Goal: Transaction & Acquisition: Purchase product/service

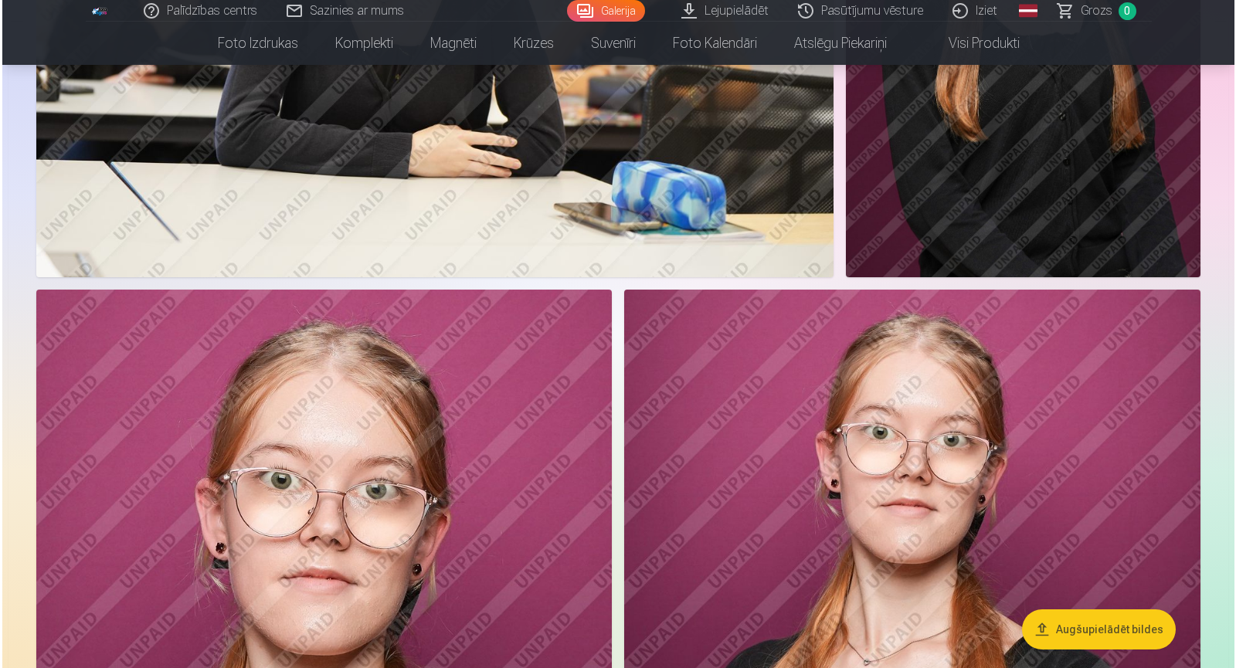
scroll to position [2550, 0]
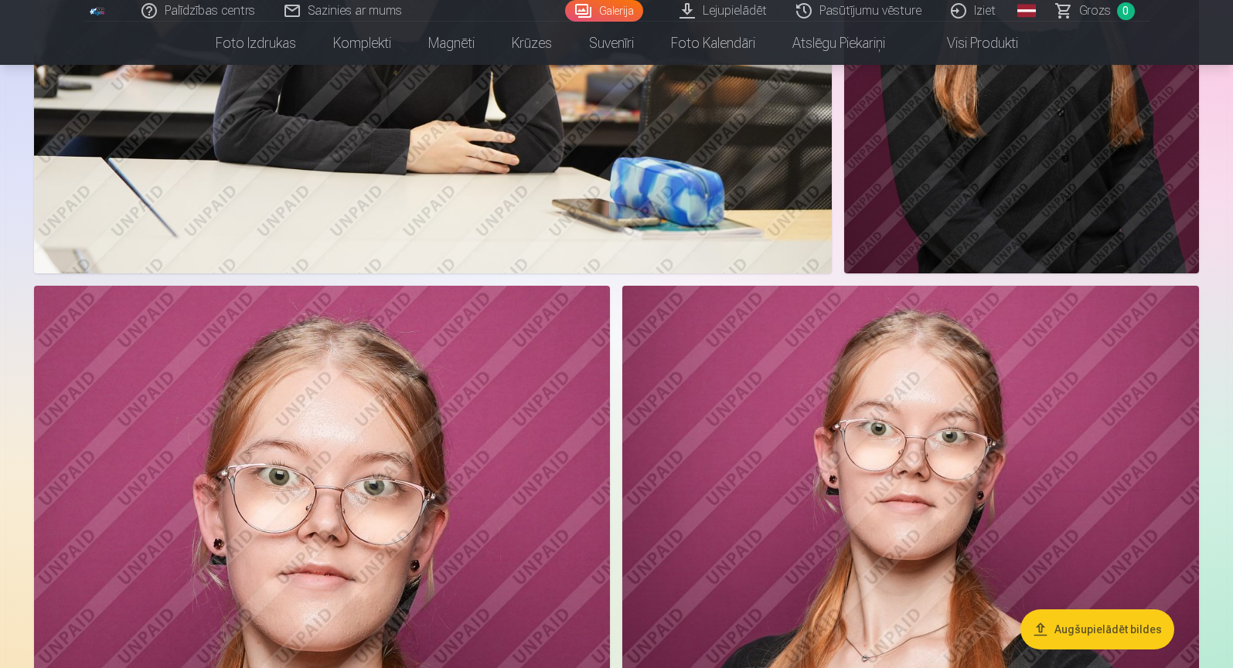
click at [685, 139] on img at bounding box center [432, 8] width 797 height 532
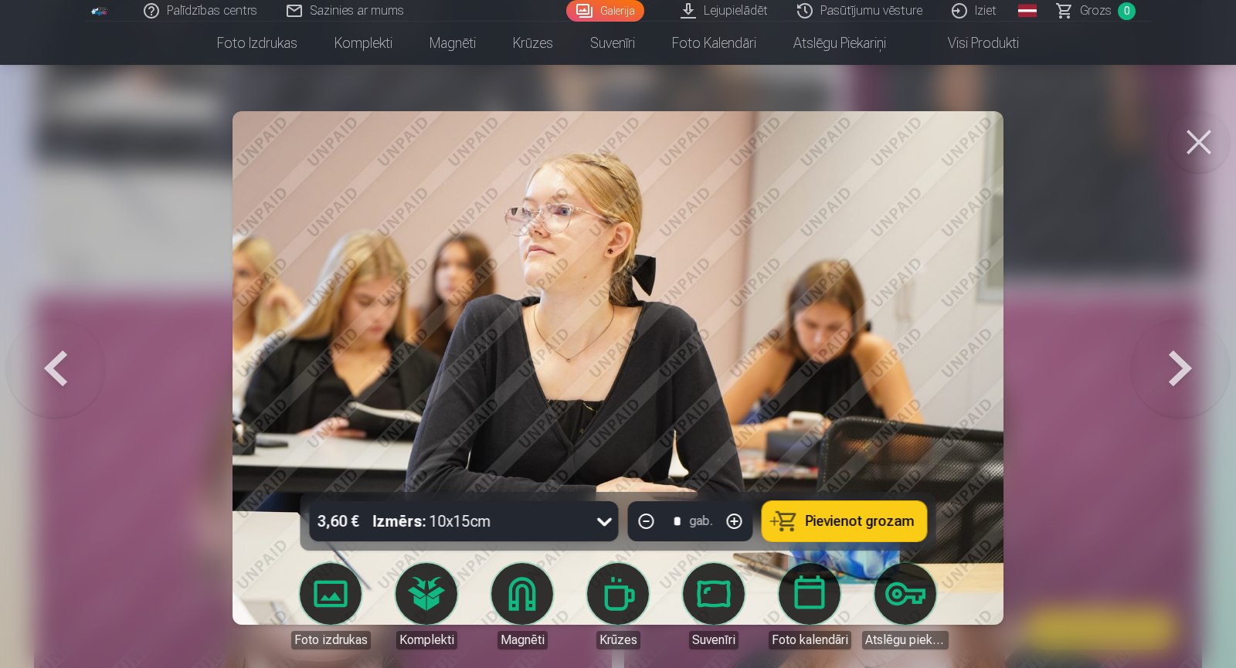
click at [74, 373] on button at bounding box center [55, 368] width 99 height 217
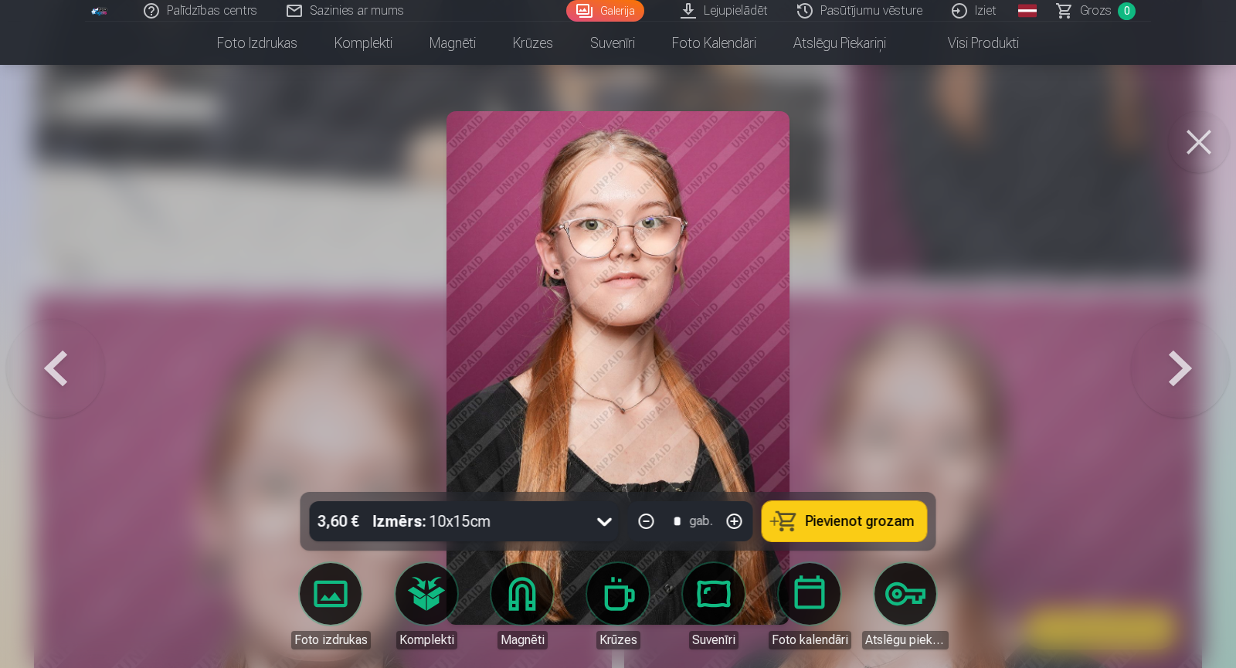
click at [74, 373] on button at bounding box center [55, 368] width 99 height 217
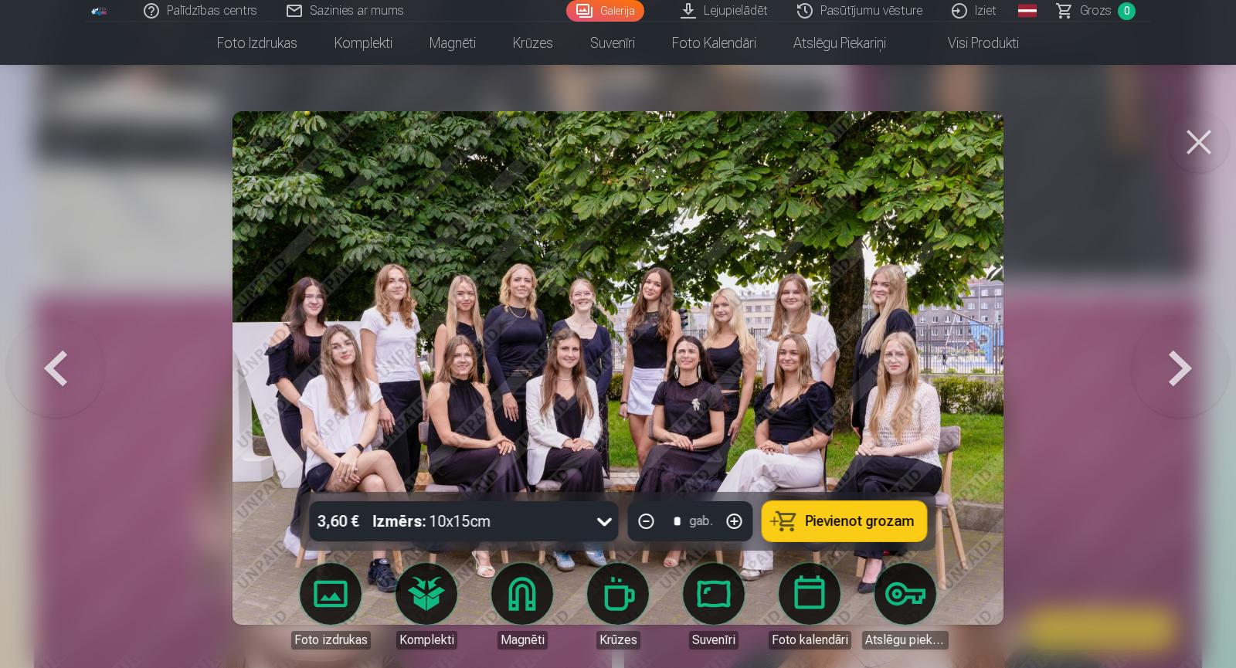
click at [74, 373] on button at bounding box center [55, 368] width 99 height 217
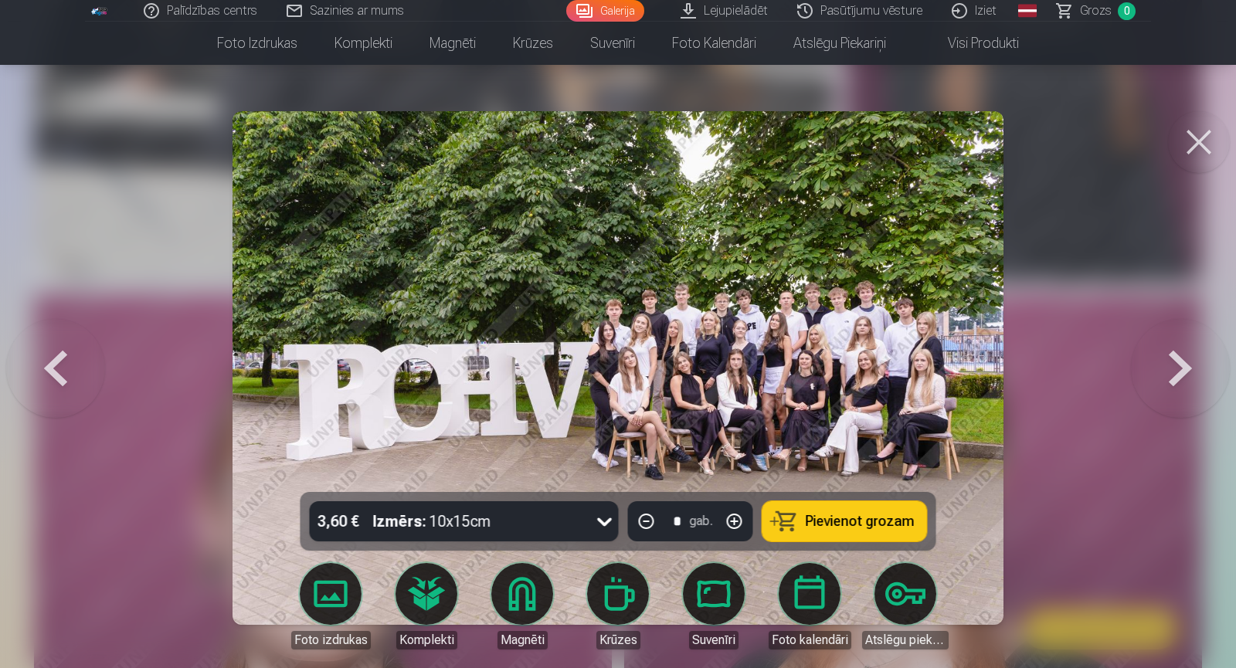
click at [74, 373] on button at bounding box center [55, 368] width 99 height 217
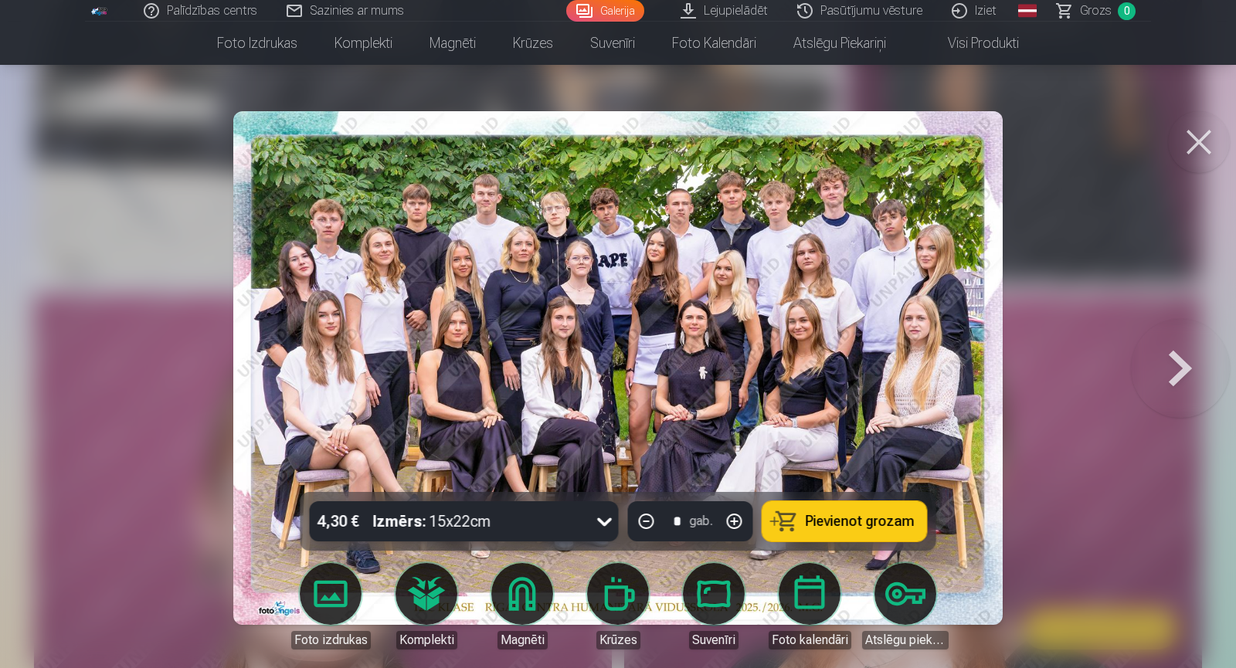
click at [74, 373] on div at bounding box center [618, 334] width 1236 height 668
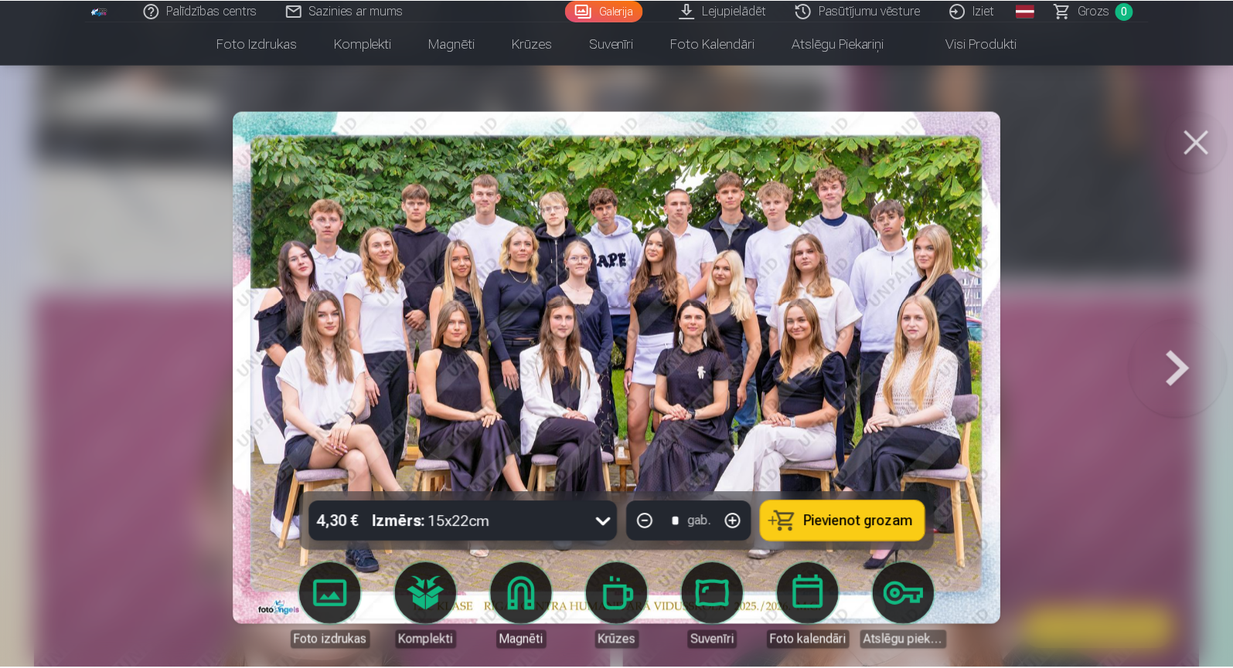
scroll to position [2543, 0]
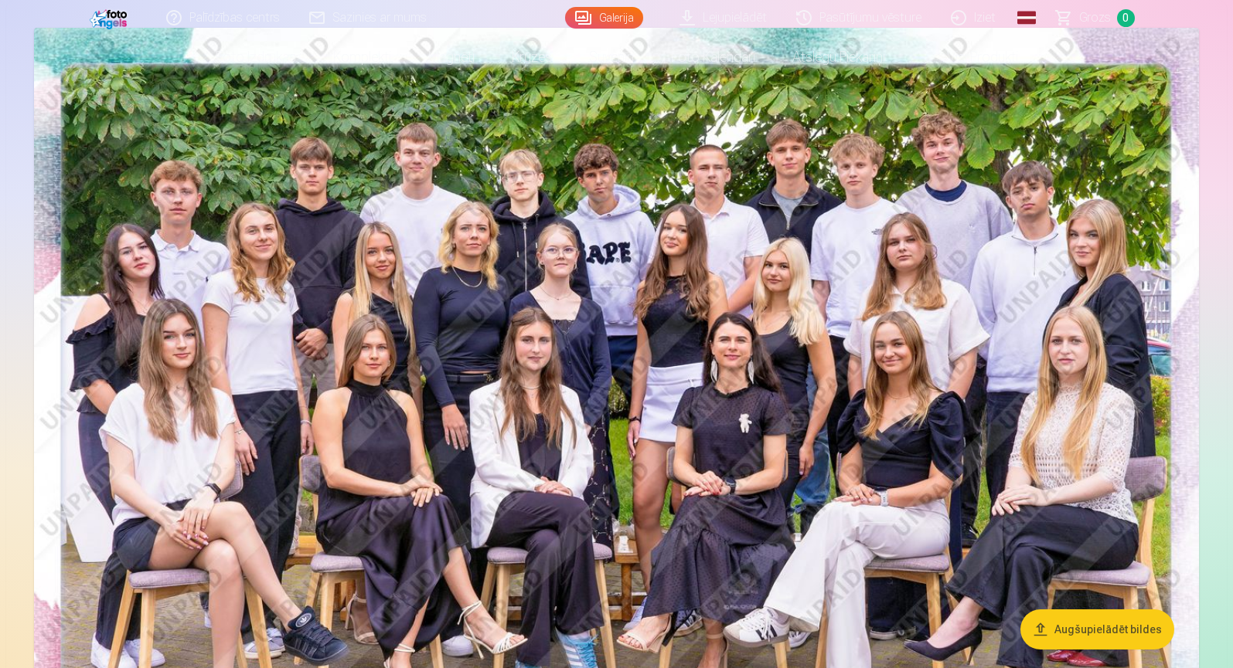
scroll to position [232, 0]
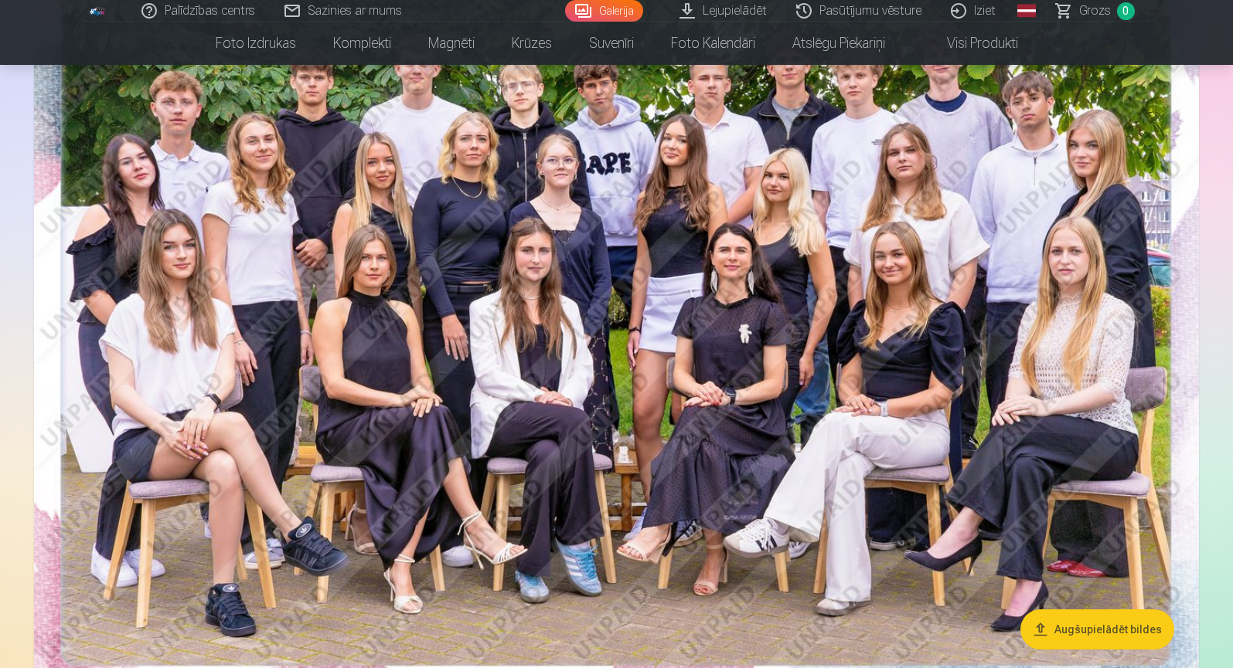
click at [748, 300] on img at bounding box center [616, 326] width 1165 height 777
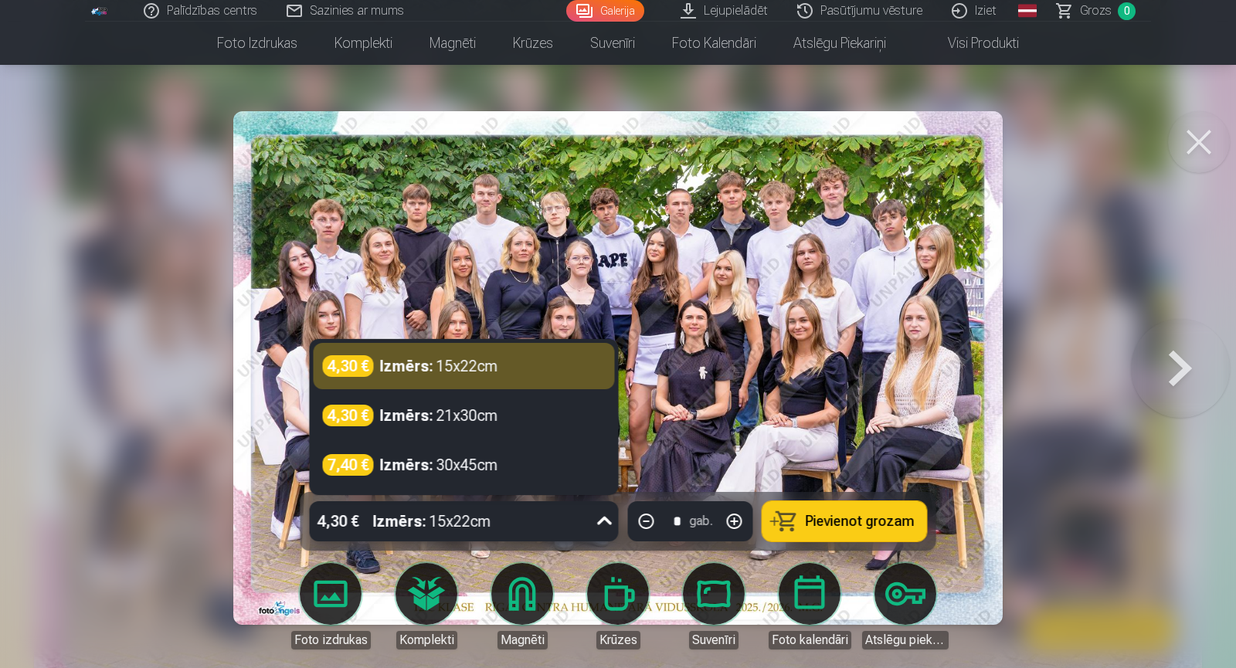
click at [603, 523] on icon at bounding box center [605, 521] width 25 height 25
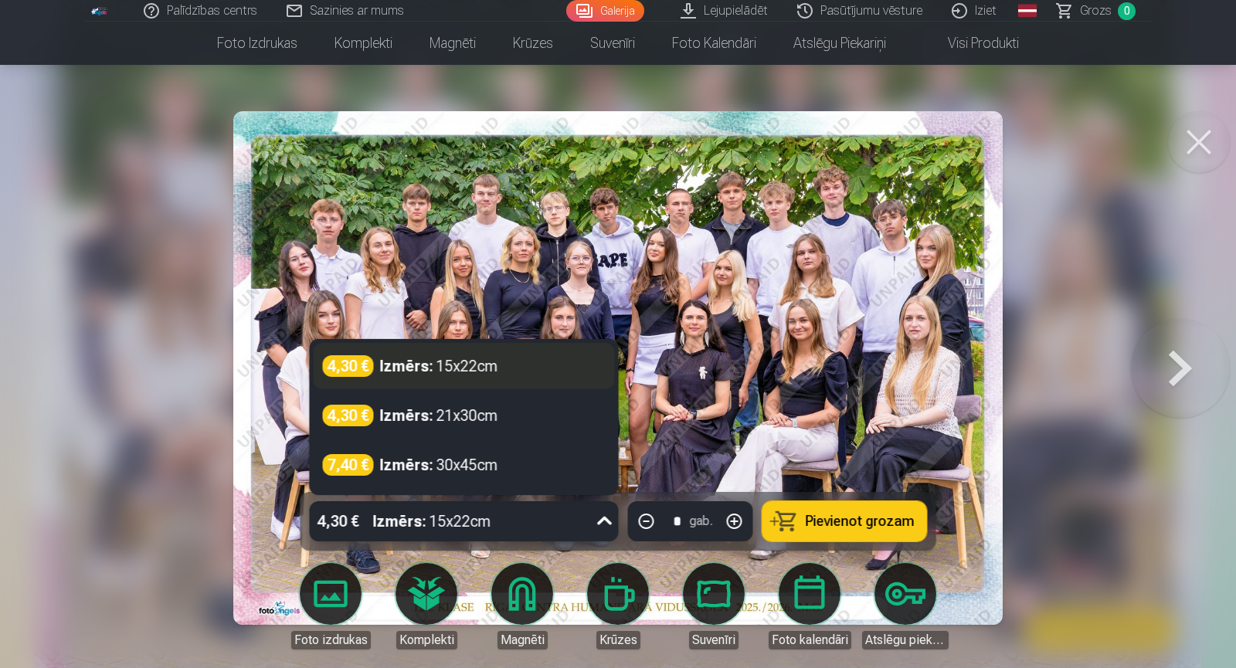
click at [531, 362] on div "4,30 € Izmērs : 15x22cm" at bounding box center [464, 366] width 283 height 22
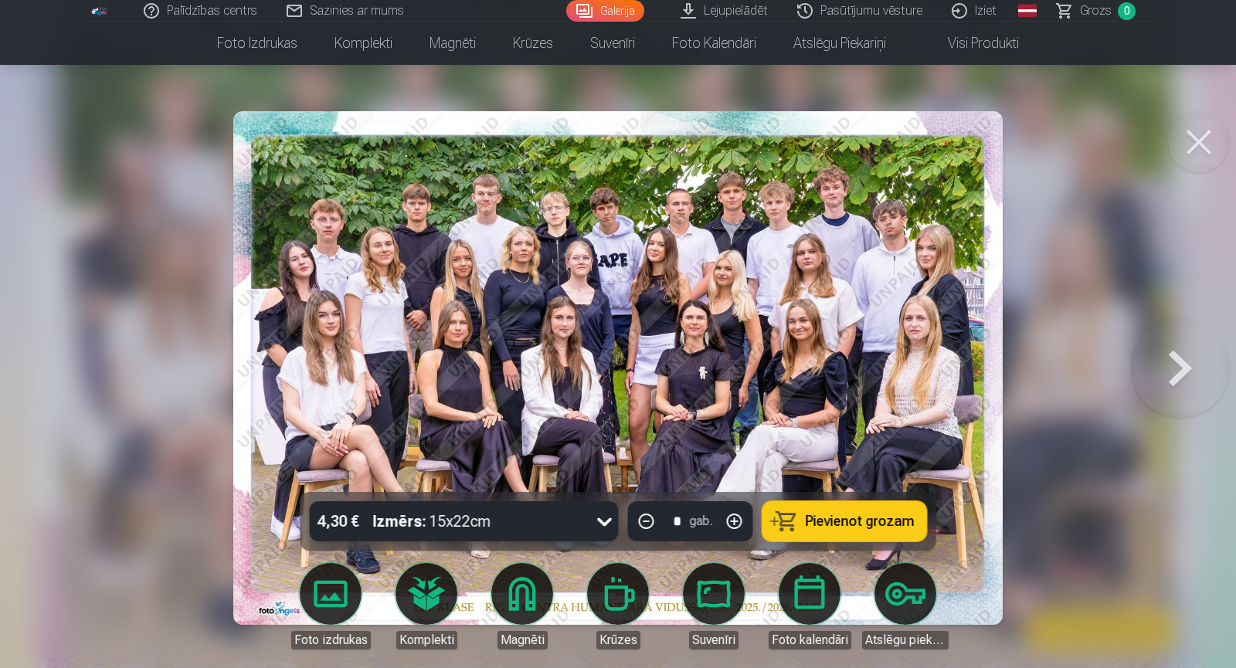
click at [847, 530] on button "Pievienot grozam" at bounding box center [845, 522] width 165 height 40
click at [1185, 382] on button at bounding box center [1180, 368] width 99 height 217
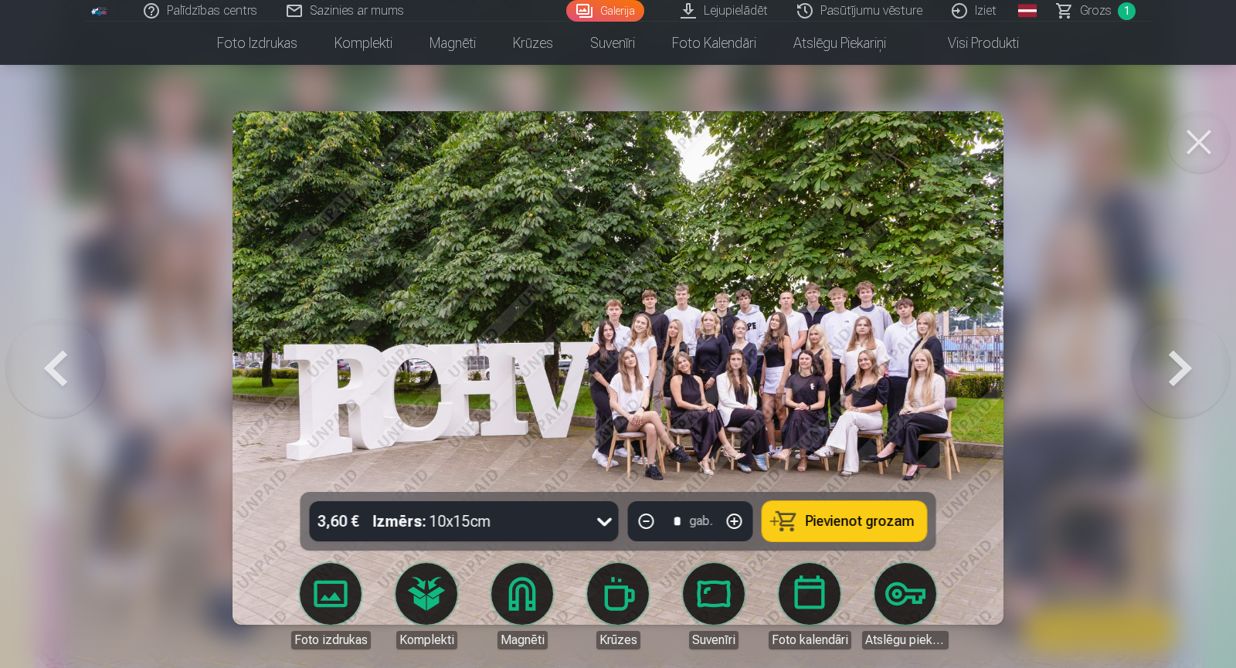
click at [602, 522] on icon at bounding box center [604, 523] width 15 height 9
click at [1049, 396] on div at bounding box center [618, 334] width 1236 height 668
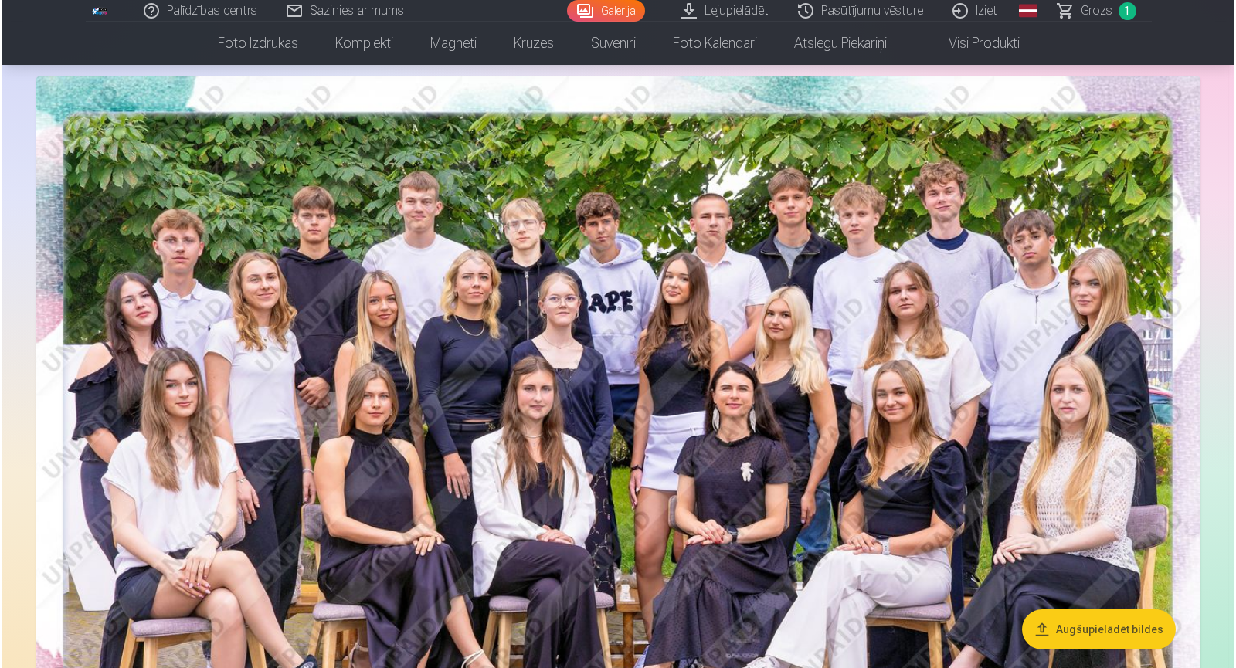
scroll to position [77, 0]
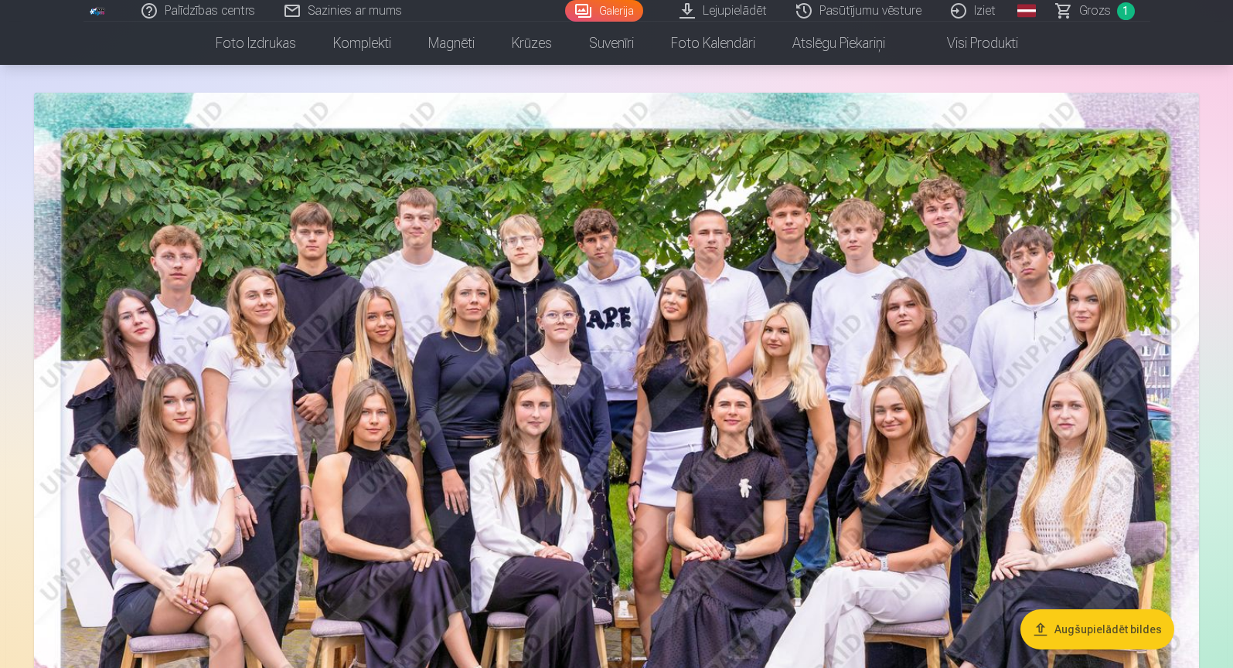
click at [406, 380] on img at bounding box center [616, 481] width 1165 height 777
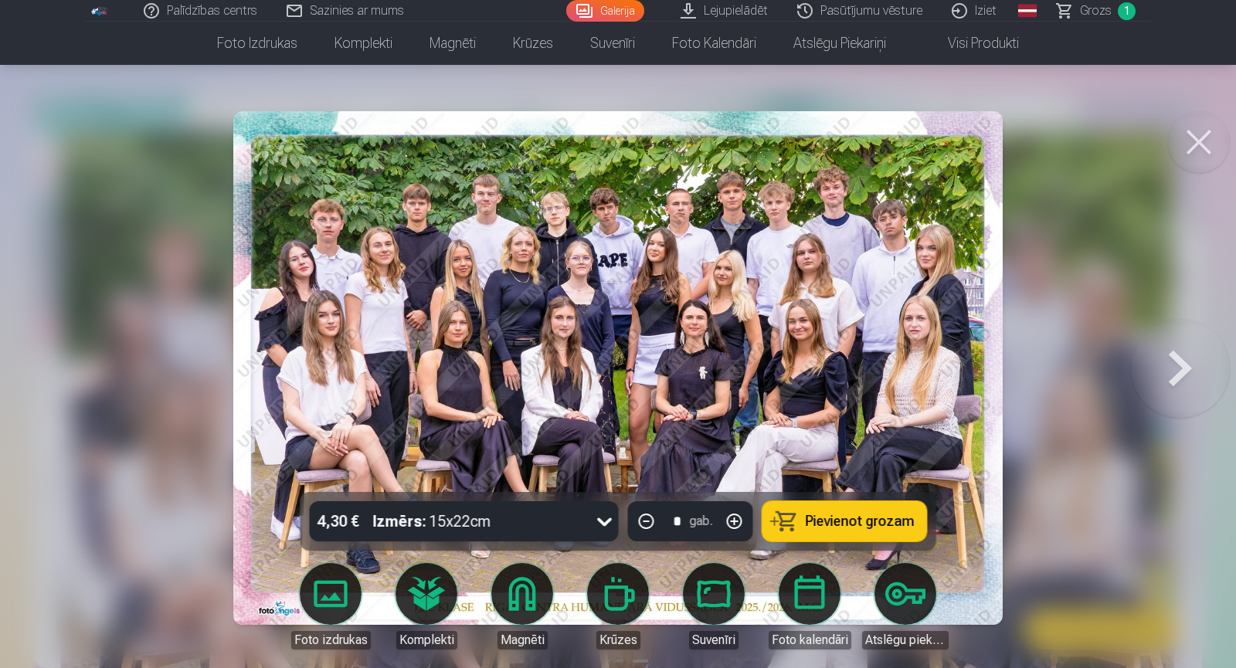
click at [1176, 371] on button at bounding box center [1180, 368] width 99 height 217
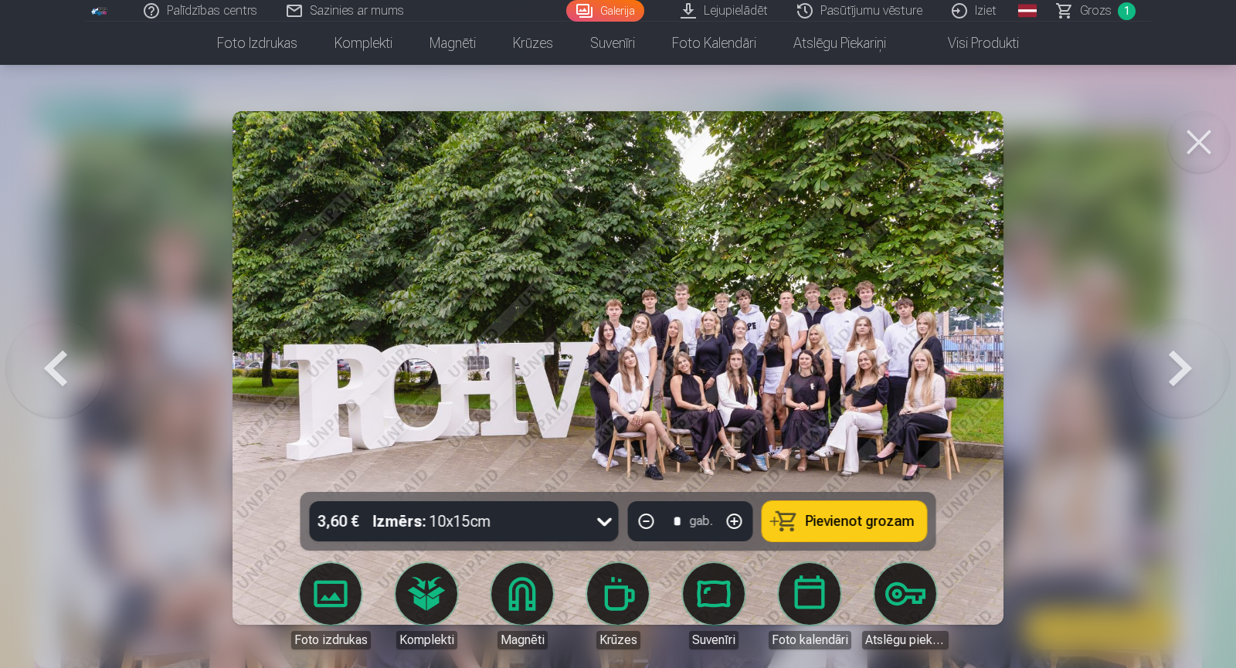
click at [1176, 371] on button at bounding box center [1180, 368] width 99 height 217
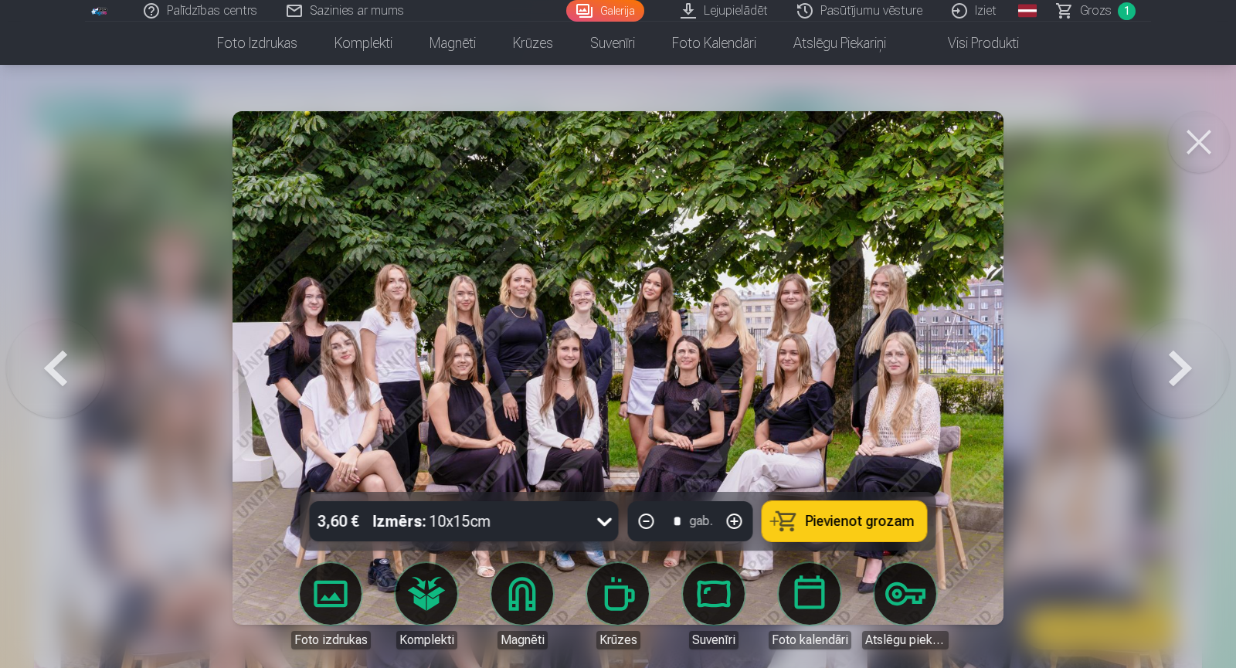
click at [605, 522] on icon at bounding box center [605, 521] width 25 height 25
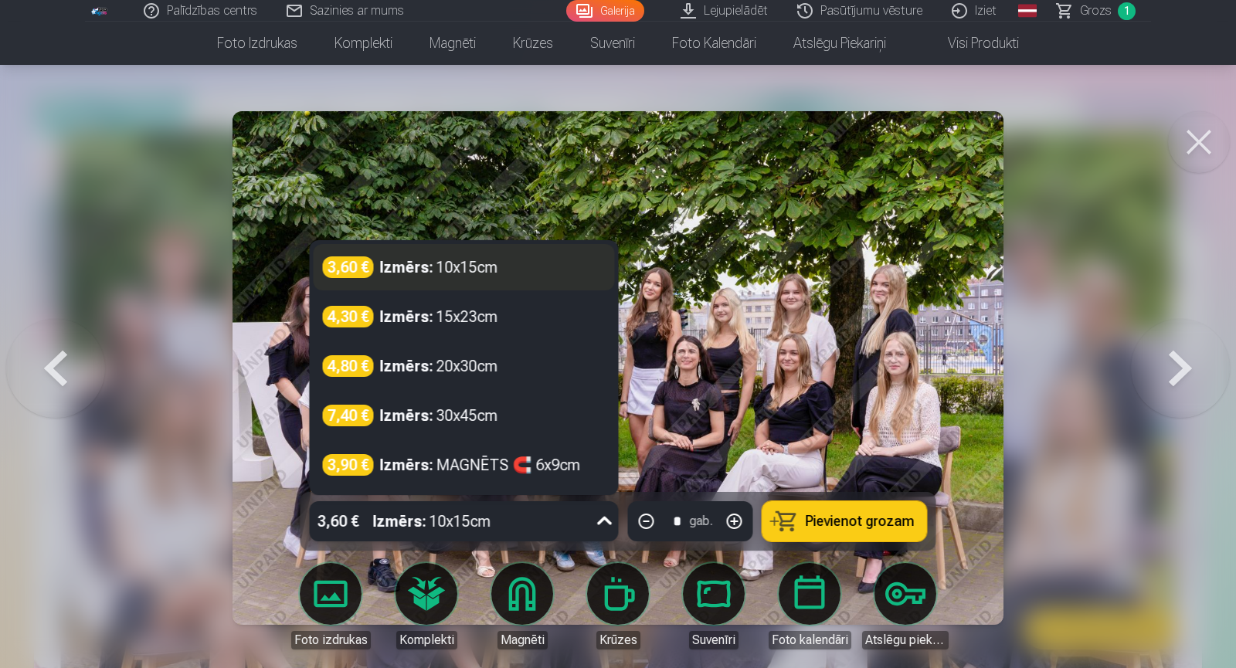
click at [498, 262] on div "Izmērs : 10x15cm" at bounding box center [439, 268] width 118 height 22
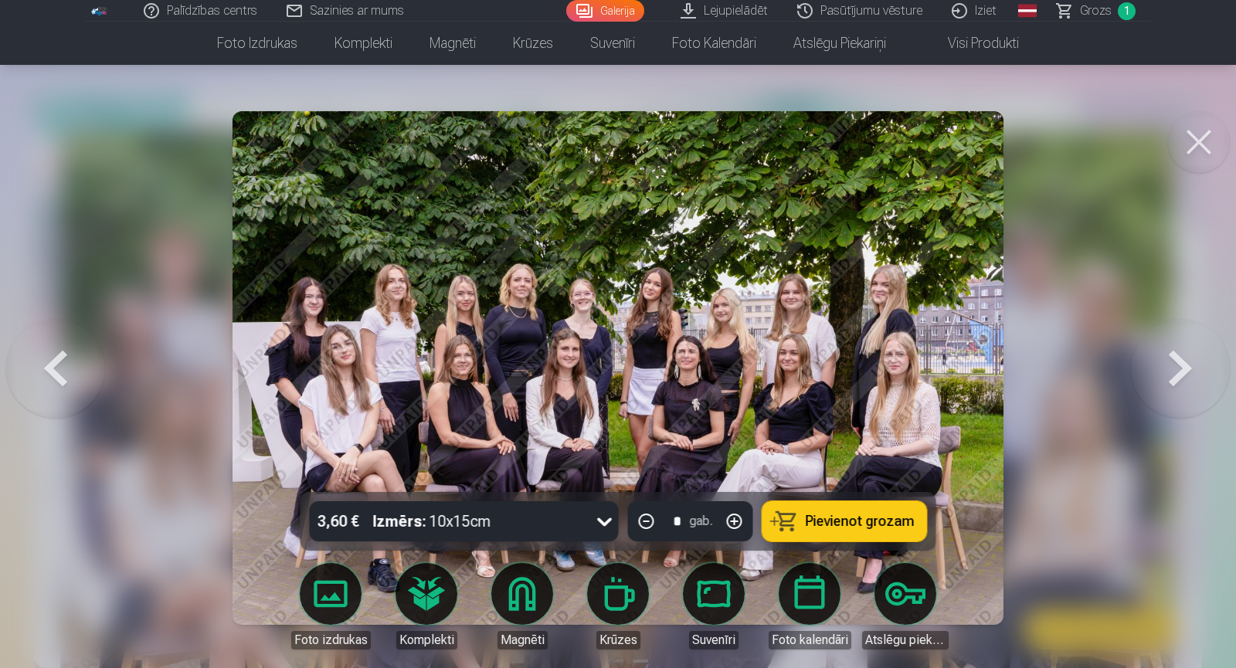
click at [838, 522] on span "Pievienot grozam" at bounding box center [860, 522] width 109 height 14
click at [1182, 372] on button at bounding box center [1180, 368] width 99 height 217
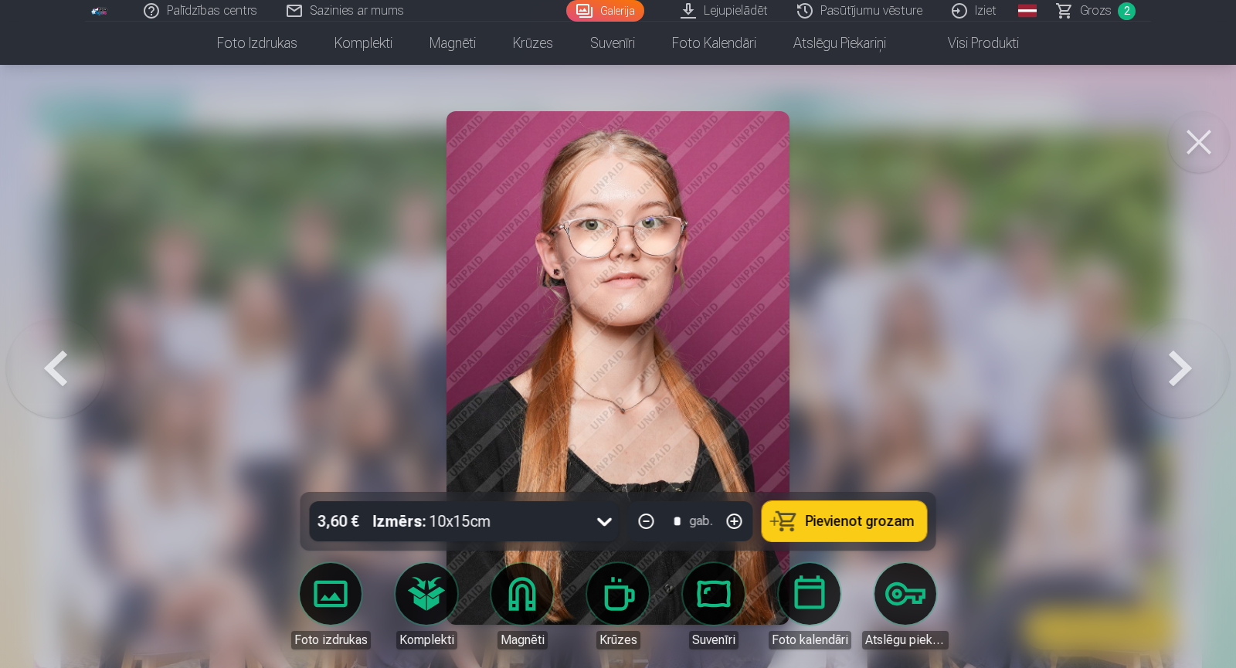
click at [1182, 372] on button at bounding box center [1180, 368] width 99 height 217
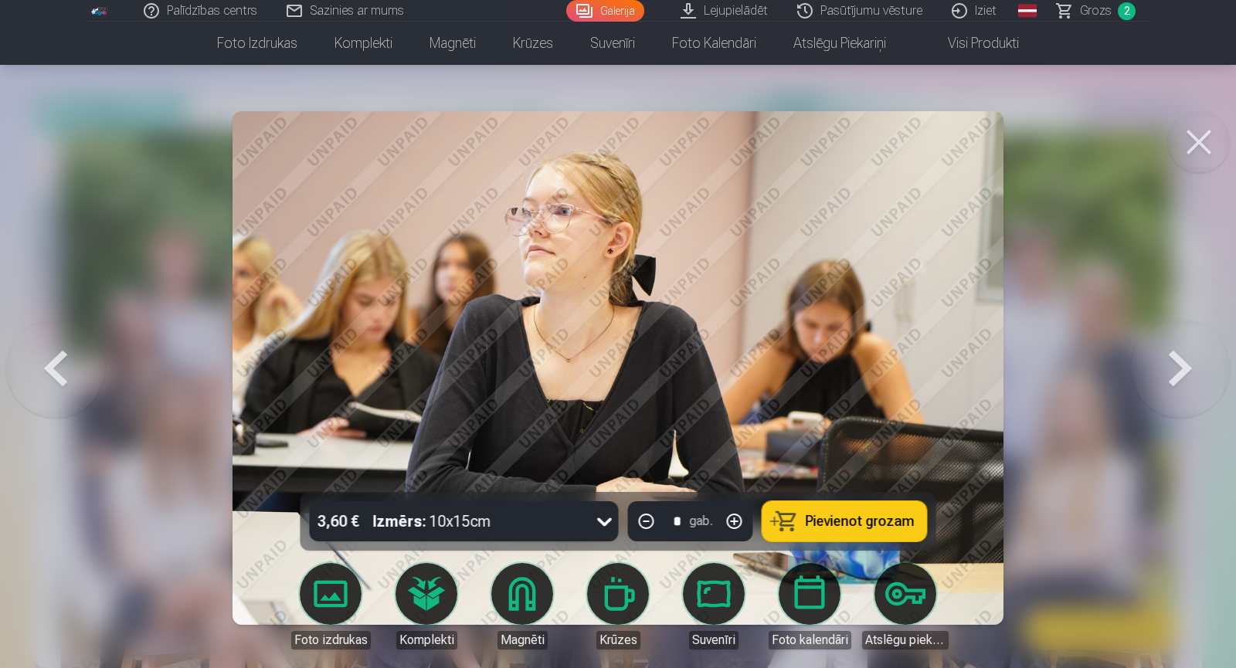
click at [1182, 372] on button at bounding box center [1180, 368] width 99 height 217
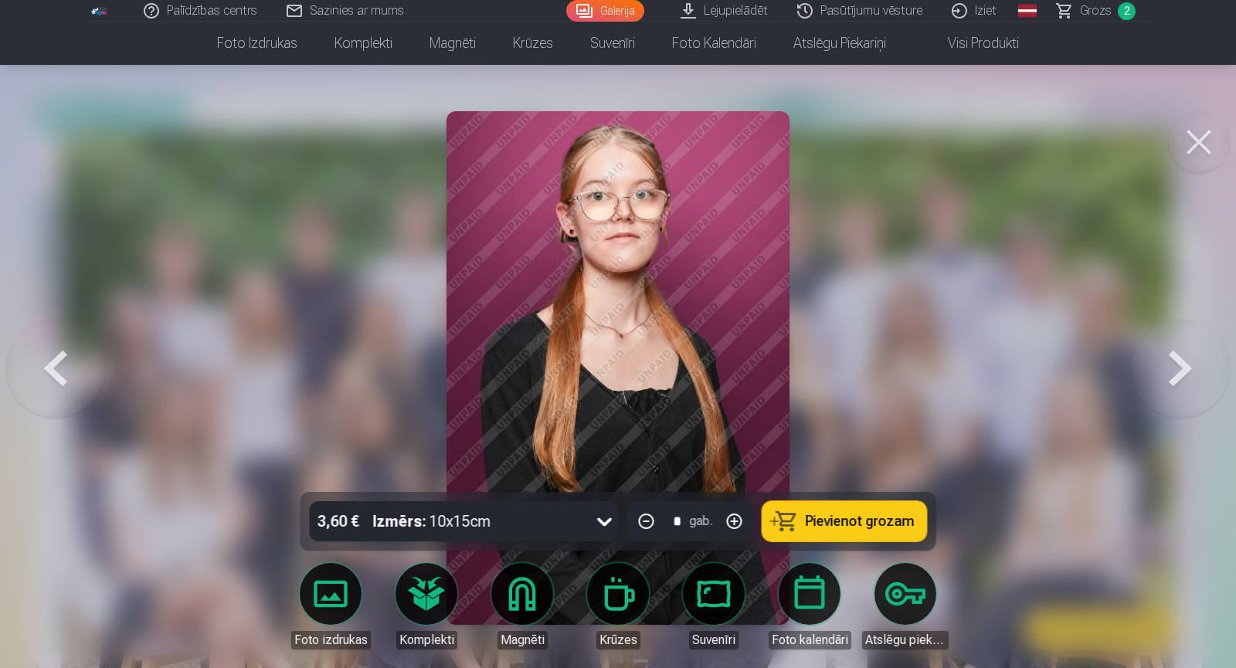
click at [1182, 372] on button at bounding box center [1180, 368] width 99 height 217
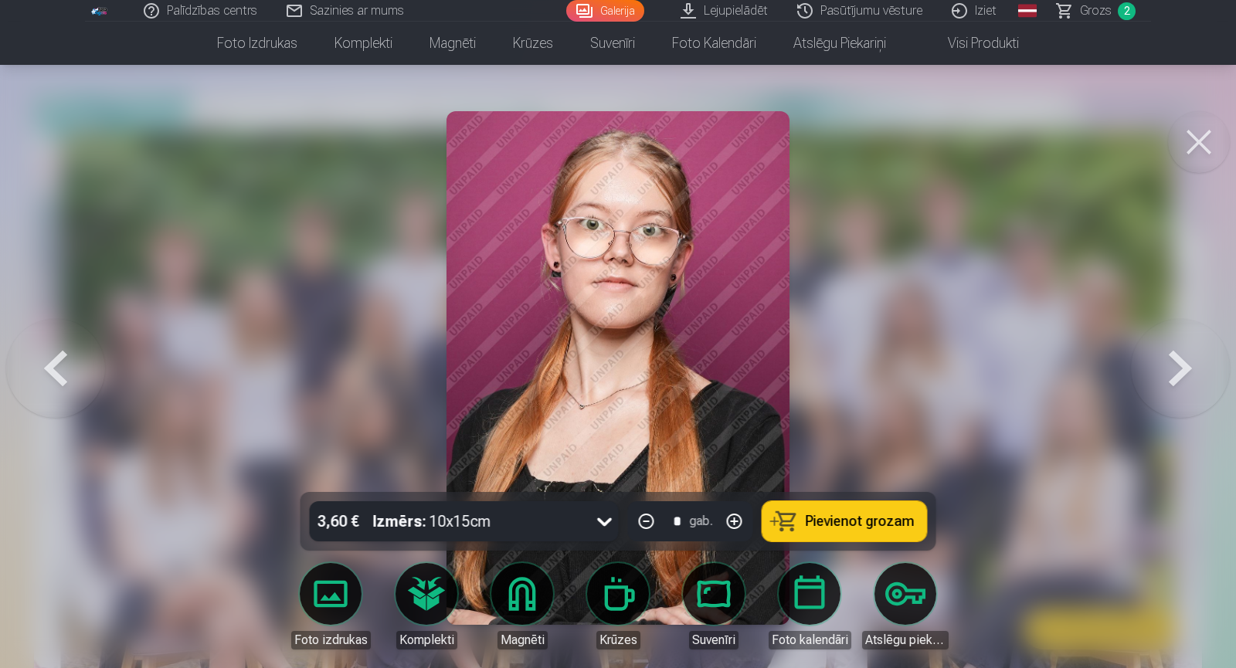
click at [1182, 372] on button at bounding box center [1180, 368] width 99 height 217
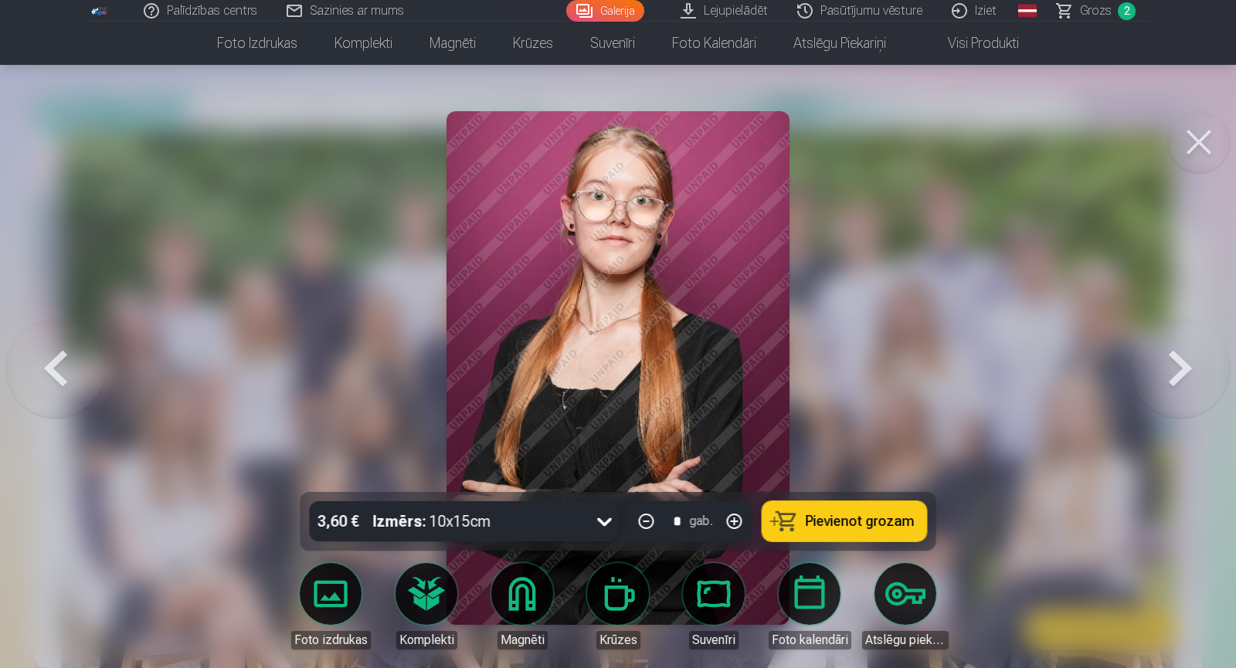
click at [1182, 372] on button at bounding box center [1180, 368] width 99 height 217
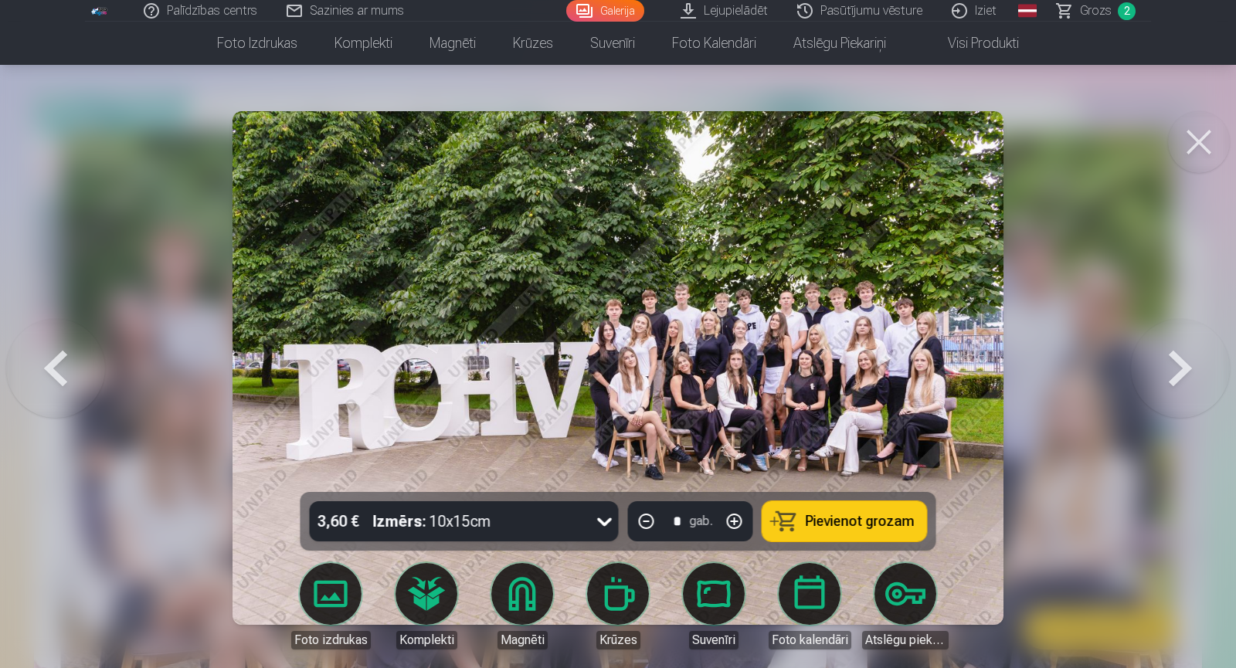
click at [1164, 368] on button at bounding box center [1180, 368] width 99 height 217
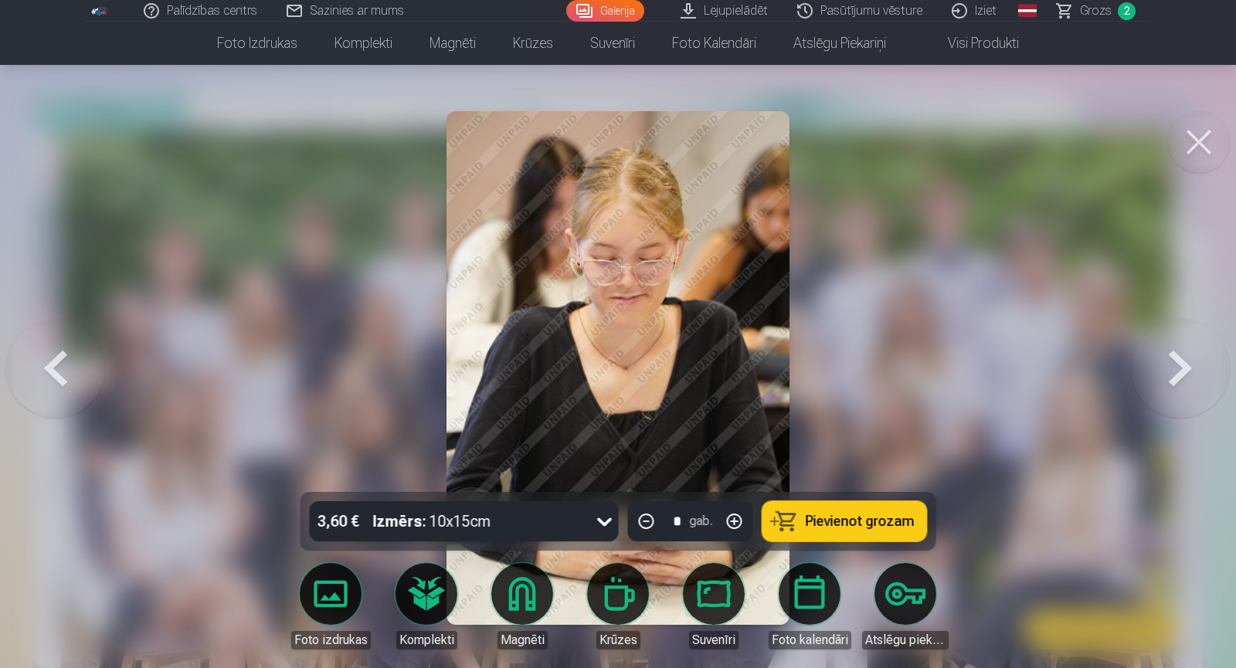
click at [1164, 368] on button at bounding box center [1180, 368] width 99 height 217
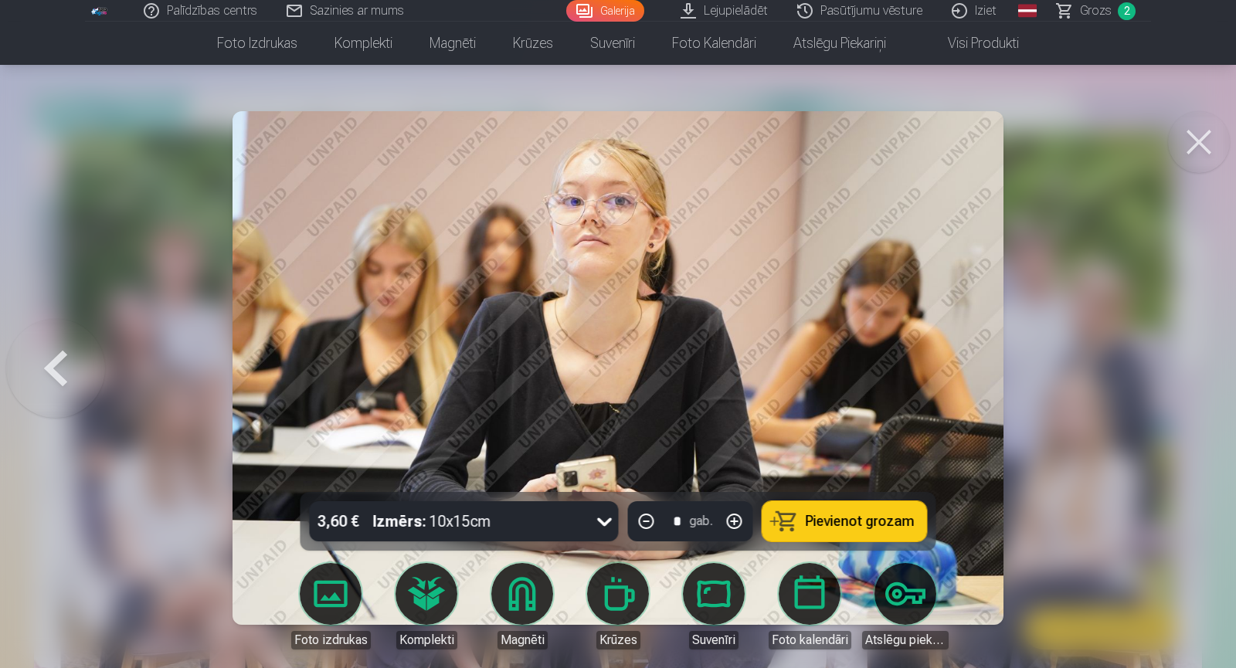
click at [1164, 368] on div at bounding box center [618, 334] width 1236 height 668
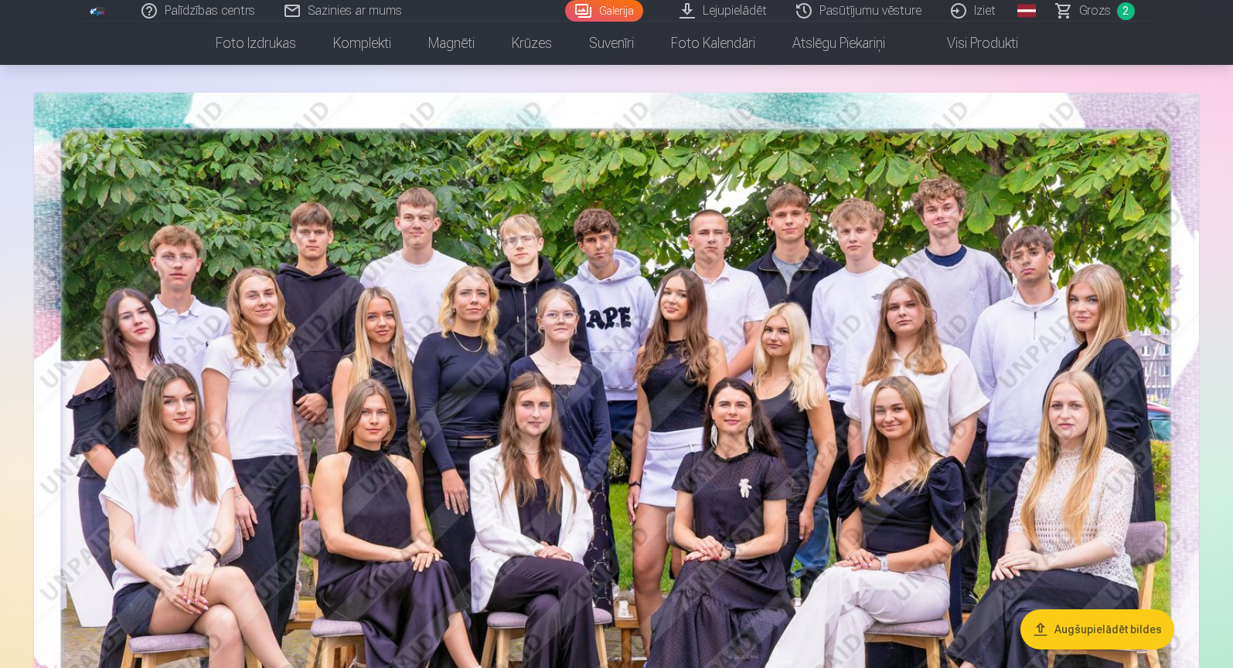
click at [90, 383] on img at bounding box center [616, 481] width 1165 height 777
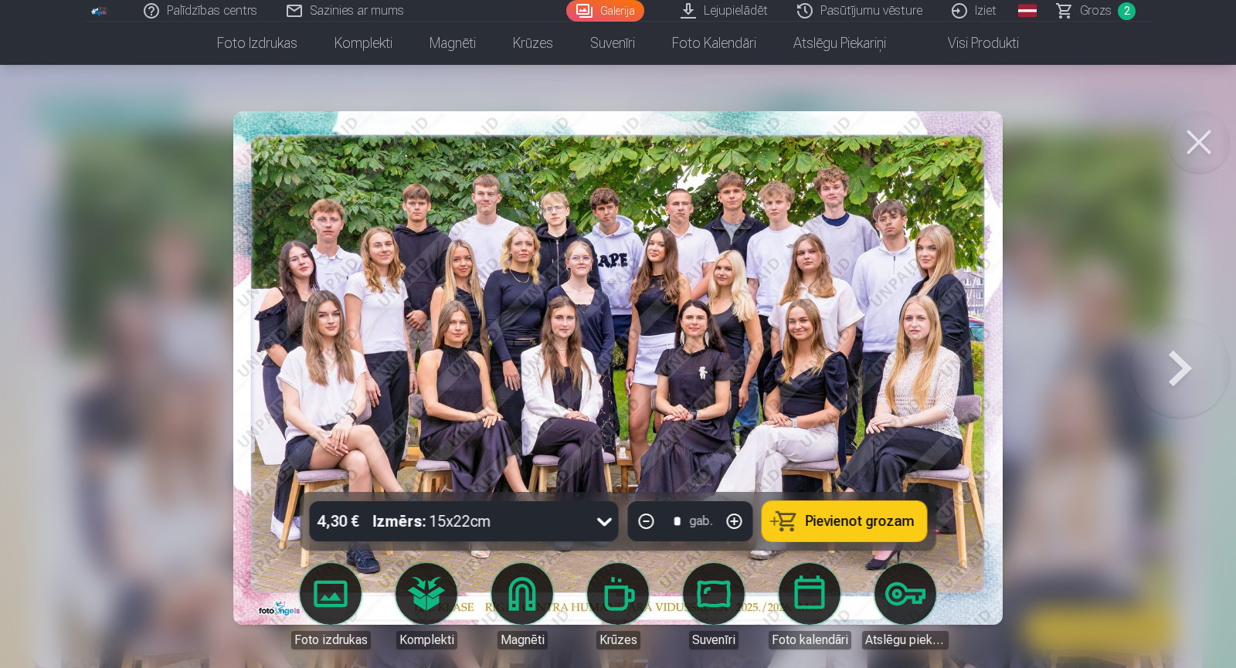
click at [1164, 365] on button at bounding box center [1180, 368] width 99 height 217
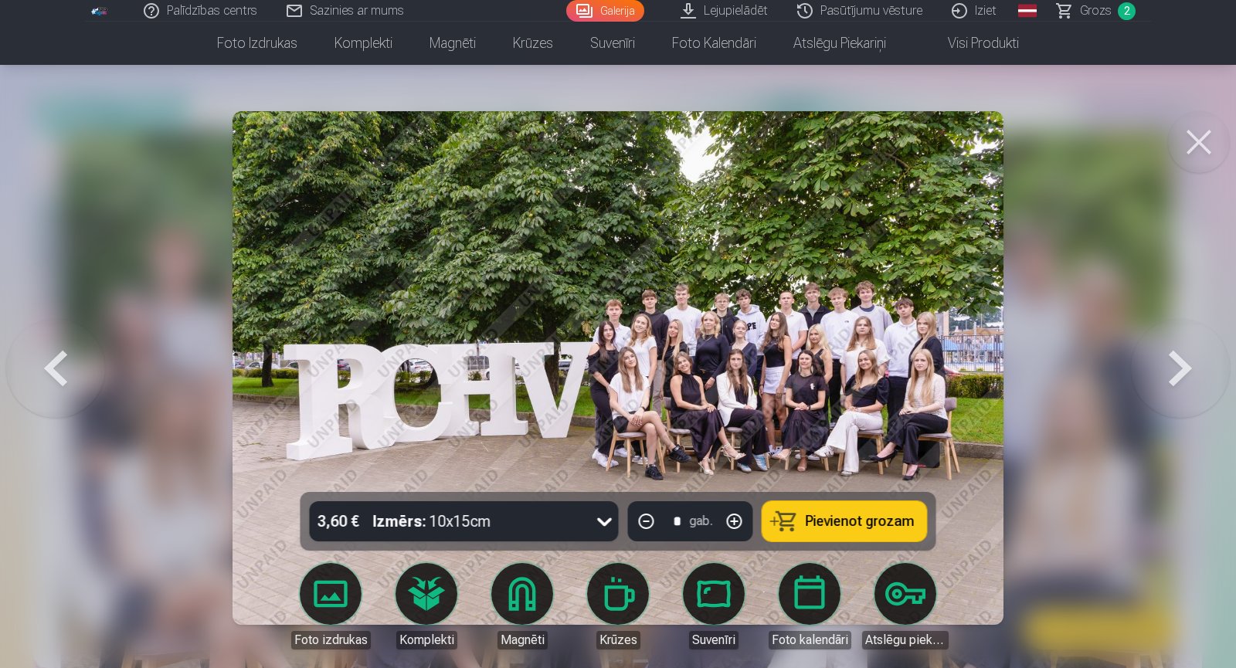
click at [1164, 365] on button at bounding box center [1180, 368] width 99 height 217
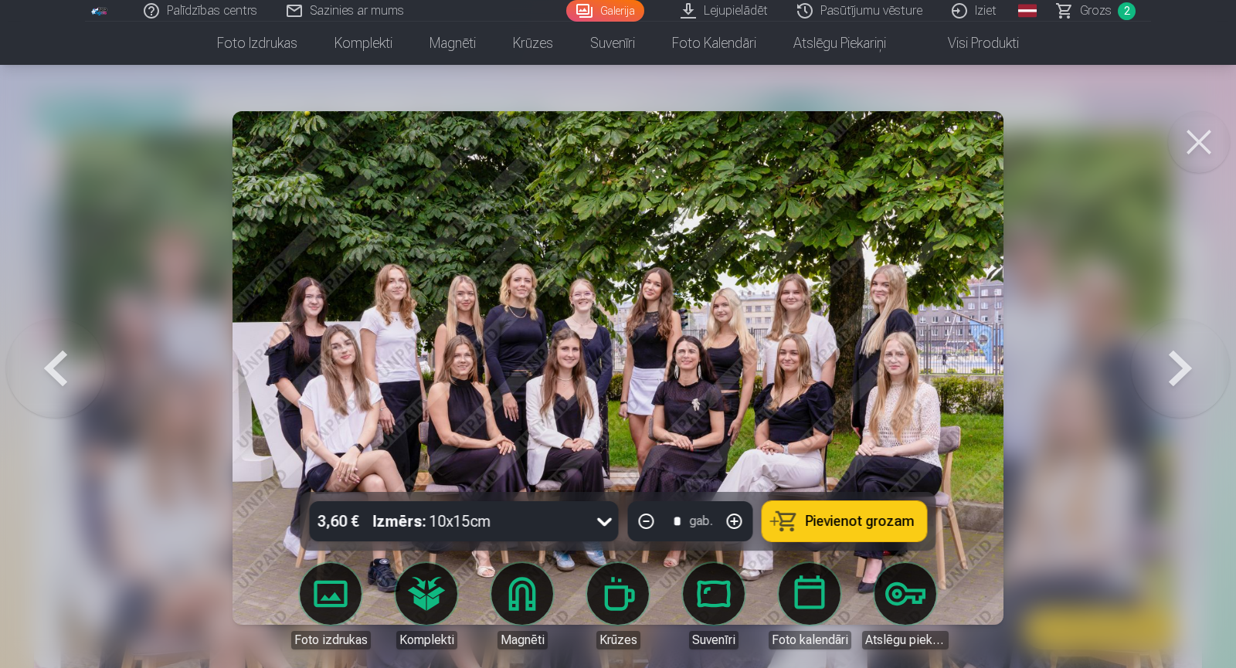
click at [1164, 365] on button at bounding box center [1180, 368] width 99 height 217
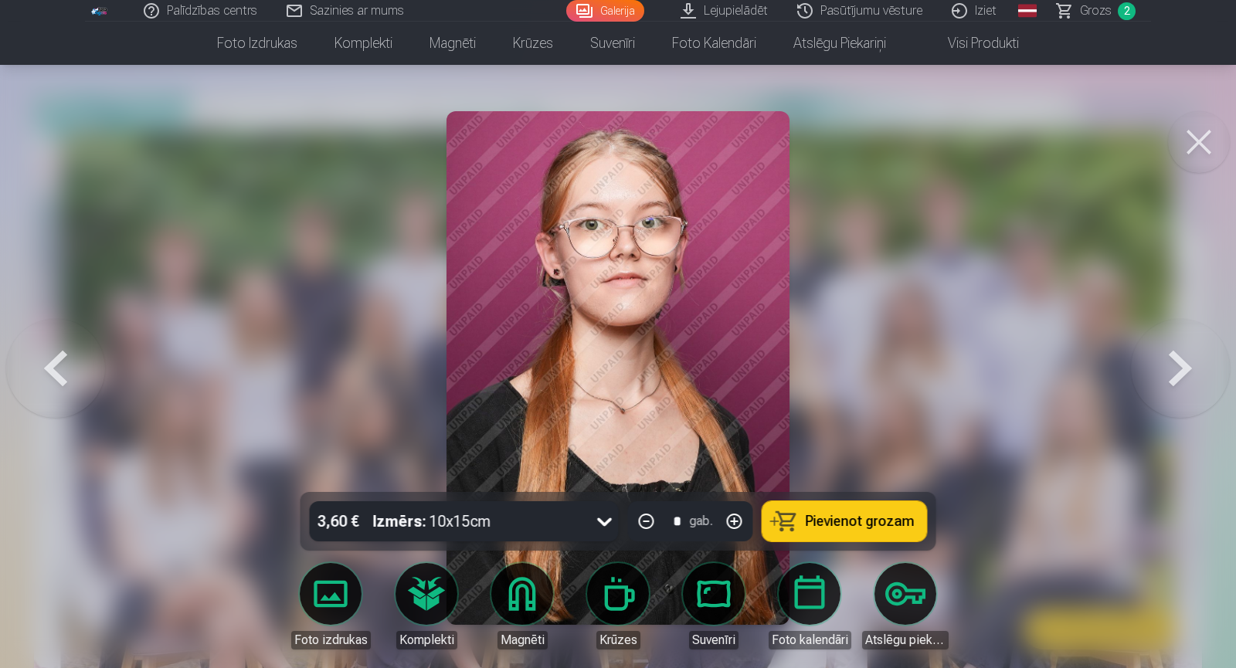
click at [1164, 365] on button at bounding box center [1180, 368] width 99 height 217
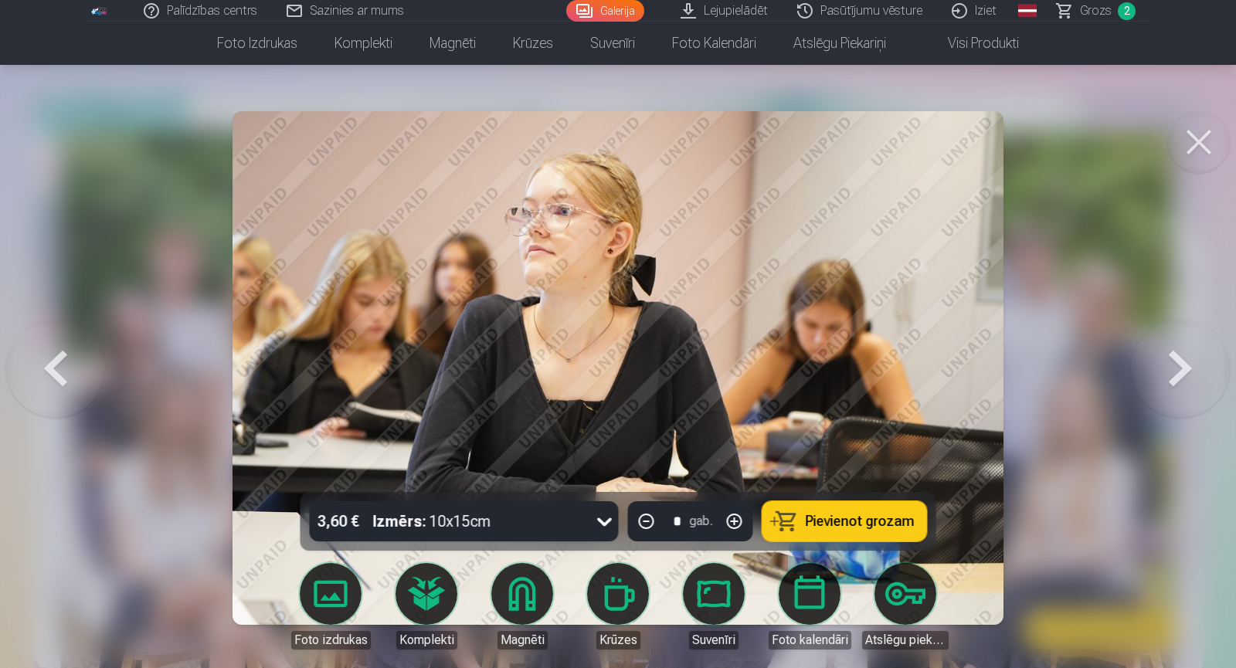
click at [861, 522] on span "Pievienot grozam" at bounding box center [860, 522] width 109 height 14
click at [1097, 15] on span "Grozs" at bounding box center [1096, 11] width 32 height 19
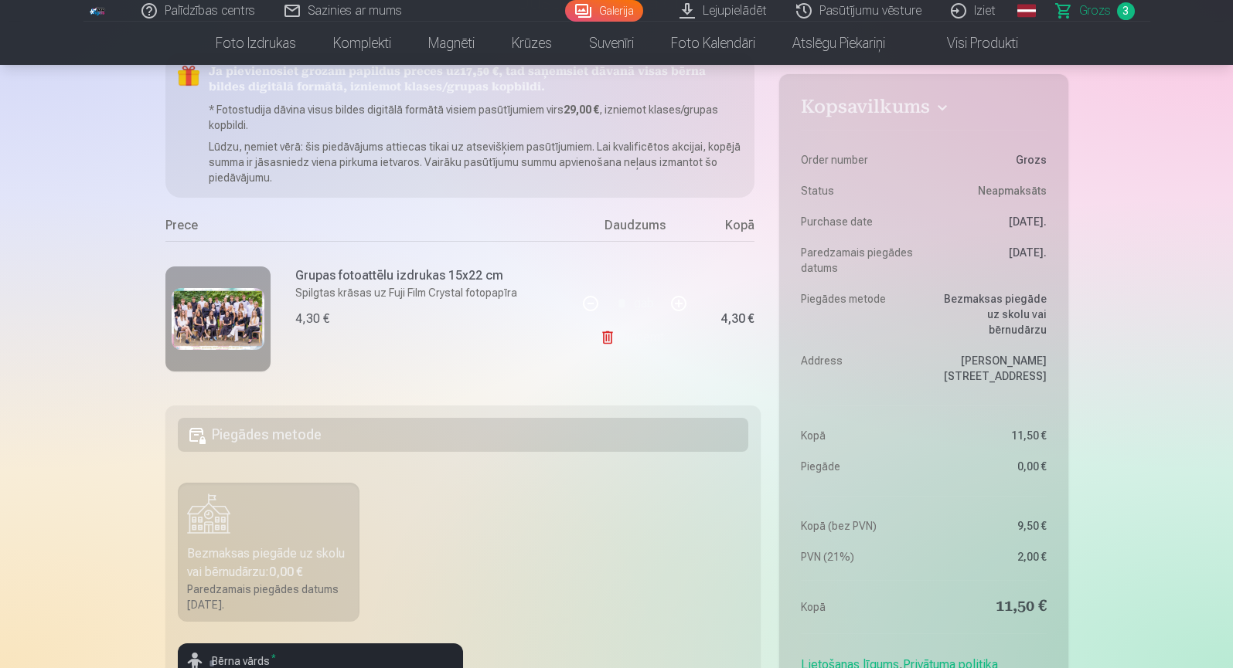
scroll to position [0, 37]
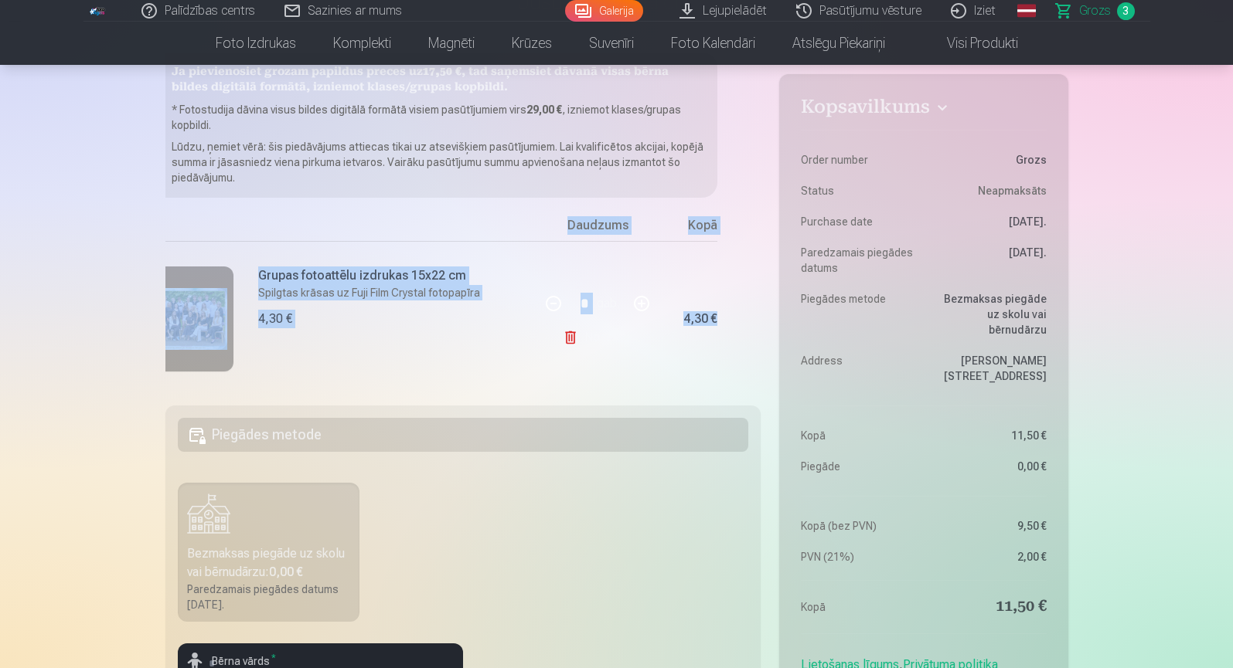
drag, startPoint x: 761, startPoint y: 205, endPoint x: 756, endPoint y: 242, distance: 37.5
click at [756, 242] on div "Kopsavilkums Order number Grozs Status Neapmaksāts Purchase date [DATE]. Paredz…" at bounding box center [616, 554] width 903 height 1002
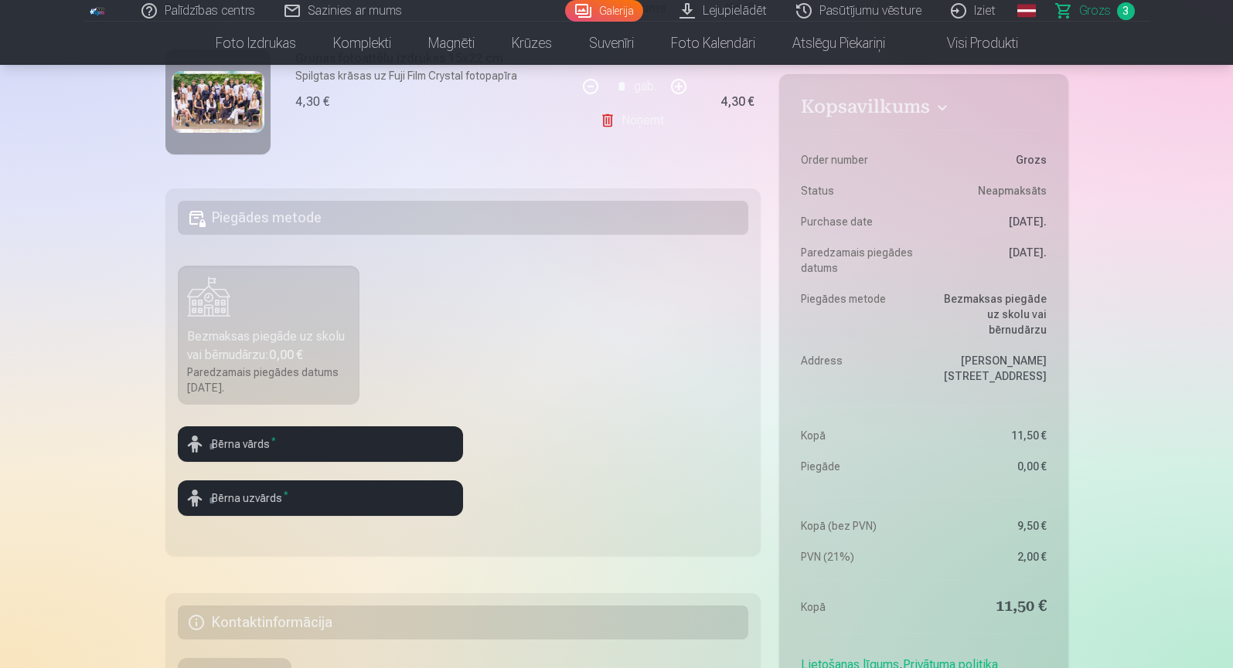
scroll to position [386, 0]
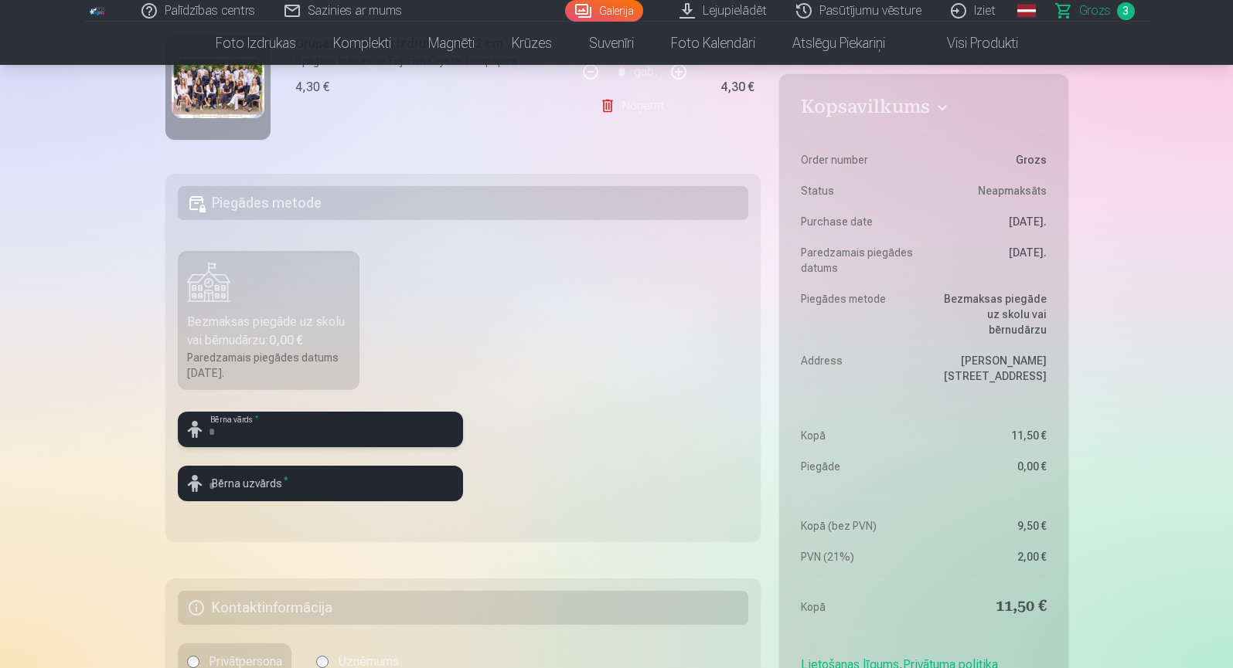
click at [417, 439] on input "text" at bounding box center [320, 430] width 285 height 36
type input "****"
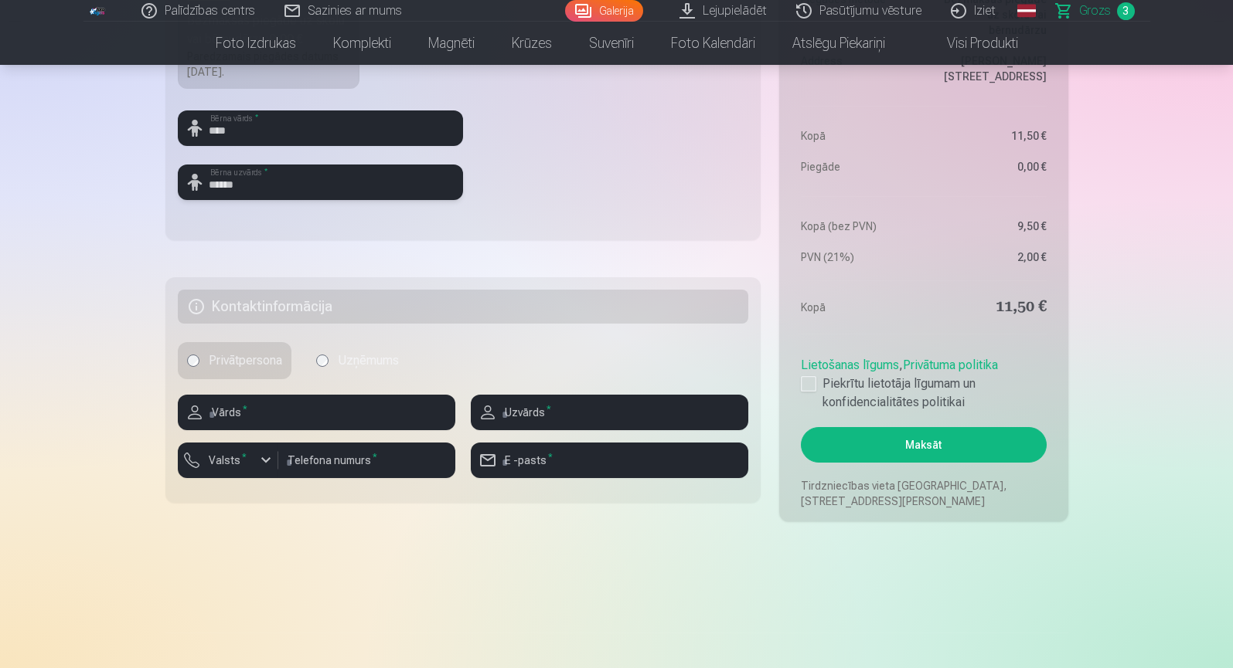
scroll to position [695, 0]
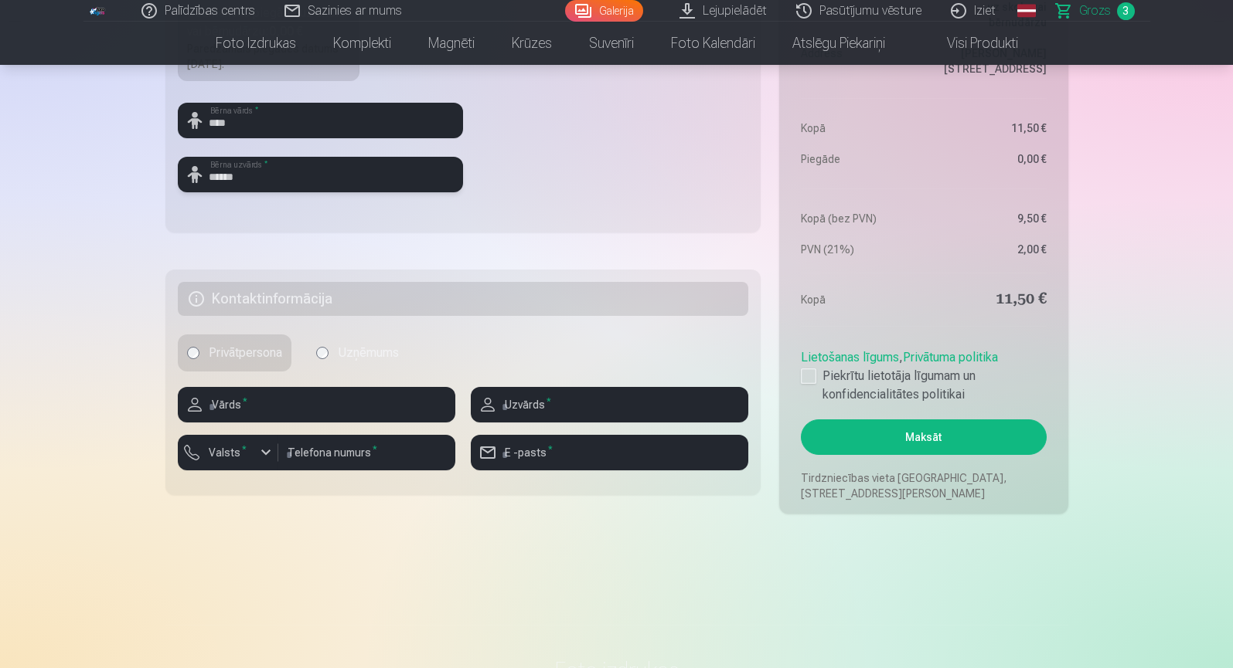
type input "******"
click at [405, 397] on input "text" at bounding box center [316, 405] width 277 height 36
click at [315, 406] on input "text" at bounding box center [316, 405] width 277 height 36
type input "****"
click at [551, 408] on input "text" at bounding box center [609, 405] width 277 height 36
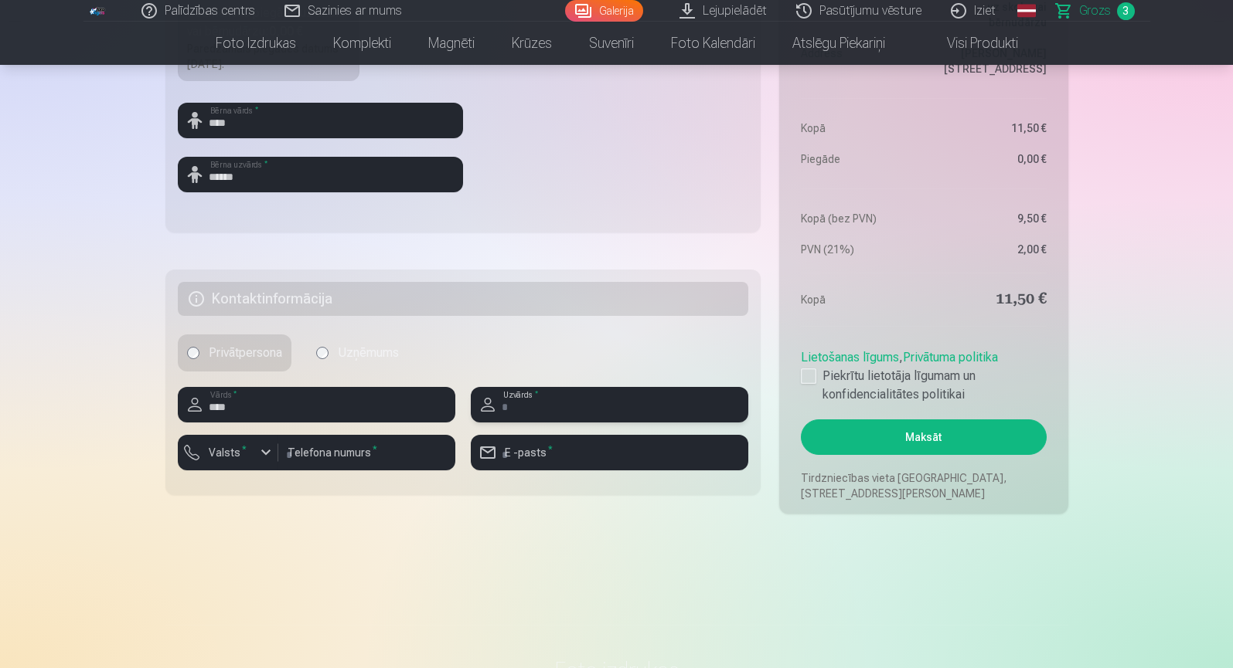
type input "******"
click at [264, 451] on div "button" at bounding box center [266, 453] width 19 height 19
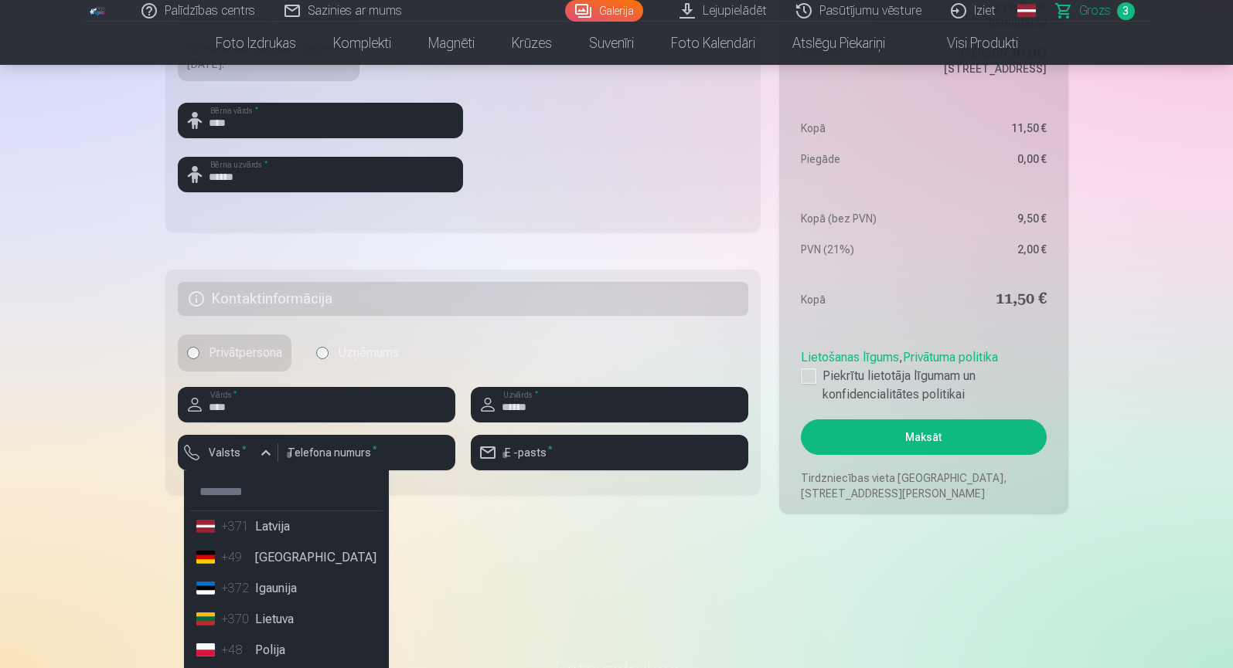
click at [275, 525] on li "+371 Latvija" at bounding box center [286, 527] width 192 height 31
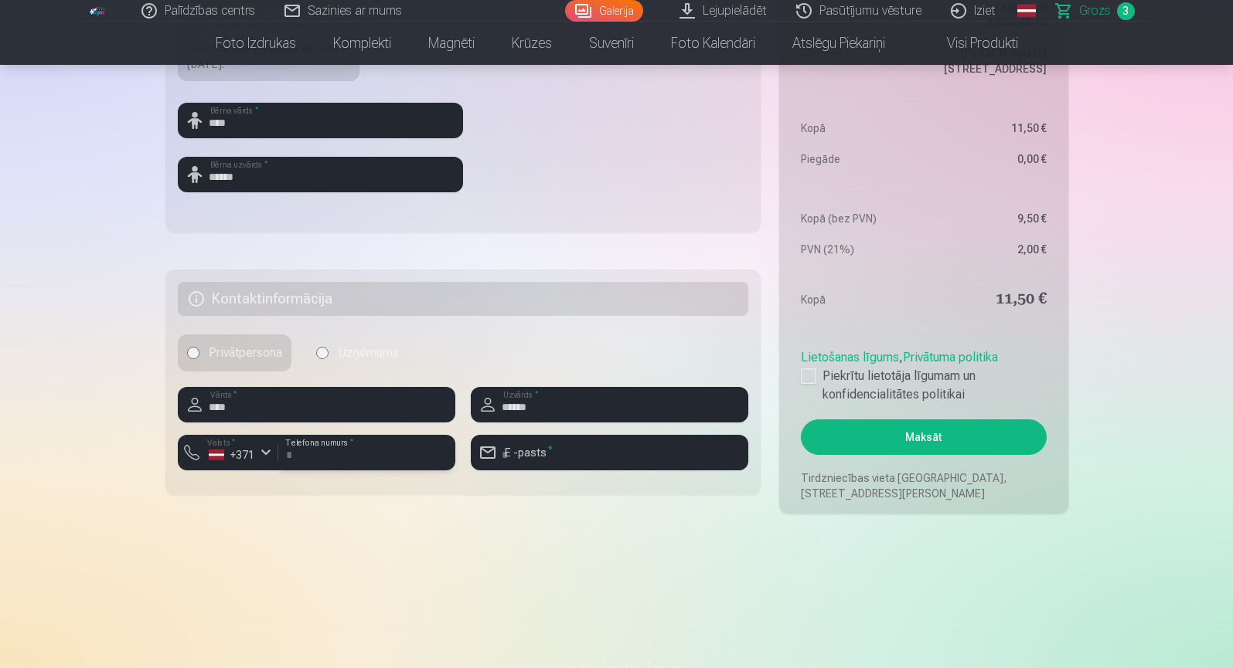
click at [321, 457] on input "number" at bounding box center [366, 453] width 177 height 36
type input "********"
click at [564, 459] on input "email" at bounding box center [609, 453] width 277 height 36
type input "**********"
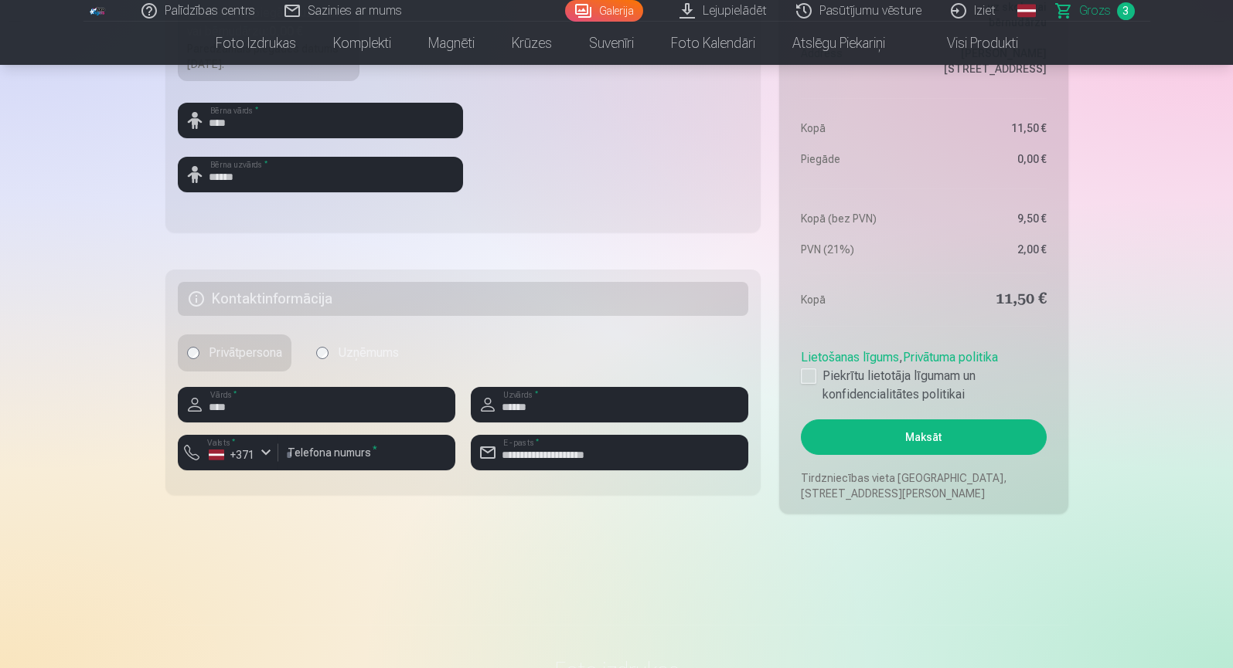
click at [809, 374] on div at bounding box center [808, 376] width 15 height 15
click at [860, 440] on button "Maksāt" at bounding box center [923, 438] width 245 height 36
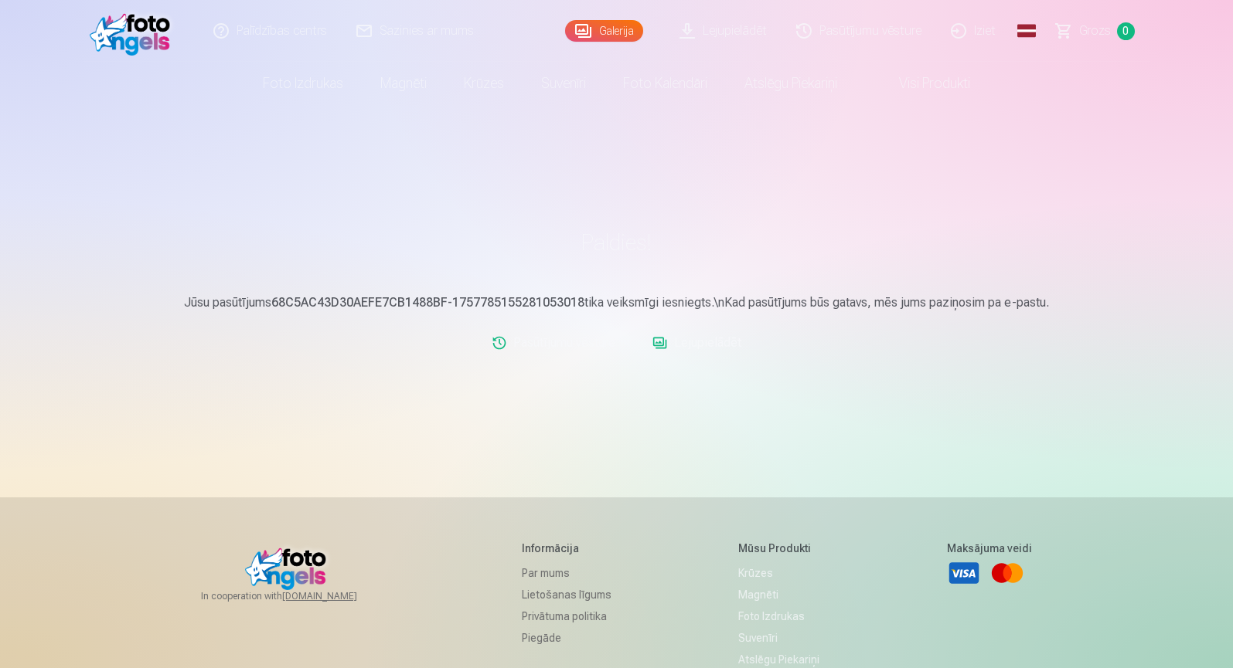
click at [699, 346] on link "Lejupielādēt" at bounding box center [696, 343] width 101 height 31
click at [563, 345] on link "Pasūtījumu vēsture" at bounding box center [553, 343] width 136 height 31
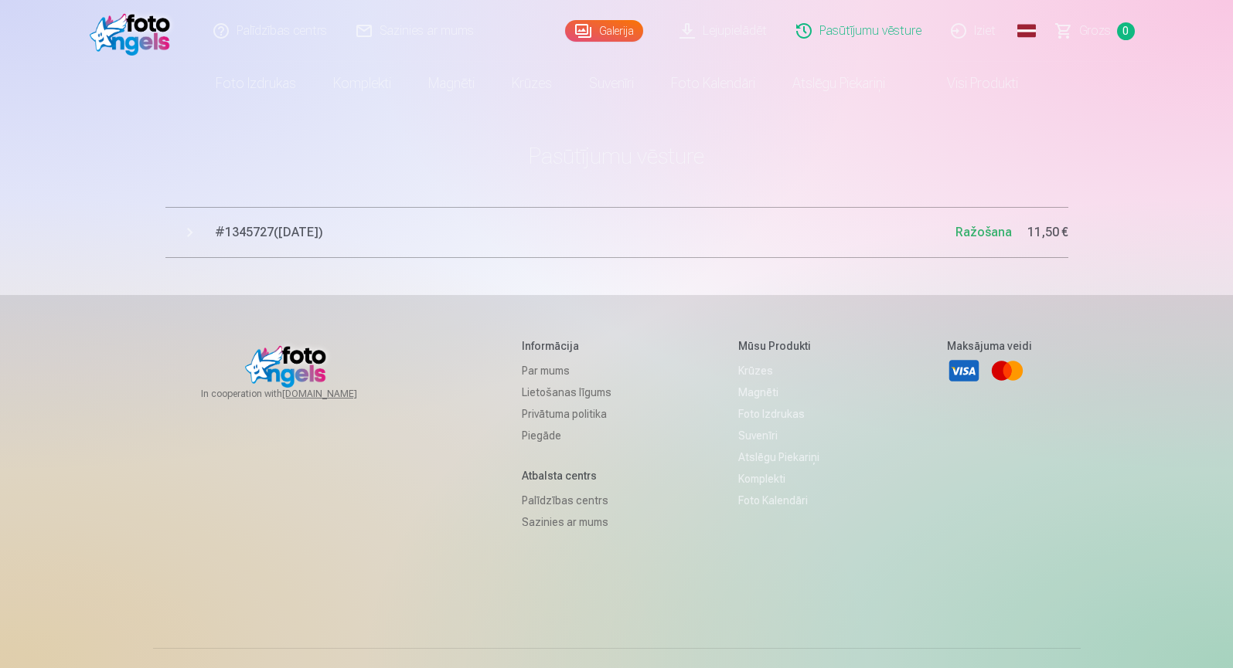
click at [992, 35] on link "Iziet" at bounding box center [974, 31] width 74 height 62
